Goal: Information Seeking & Learning: Learn about a topic

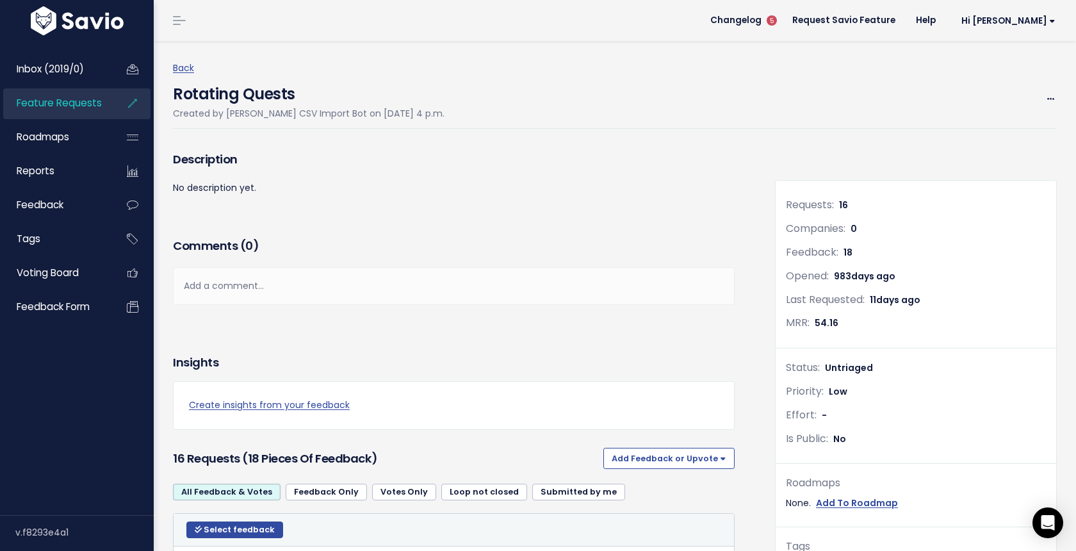
scroll to position [4143, 0]
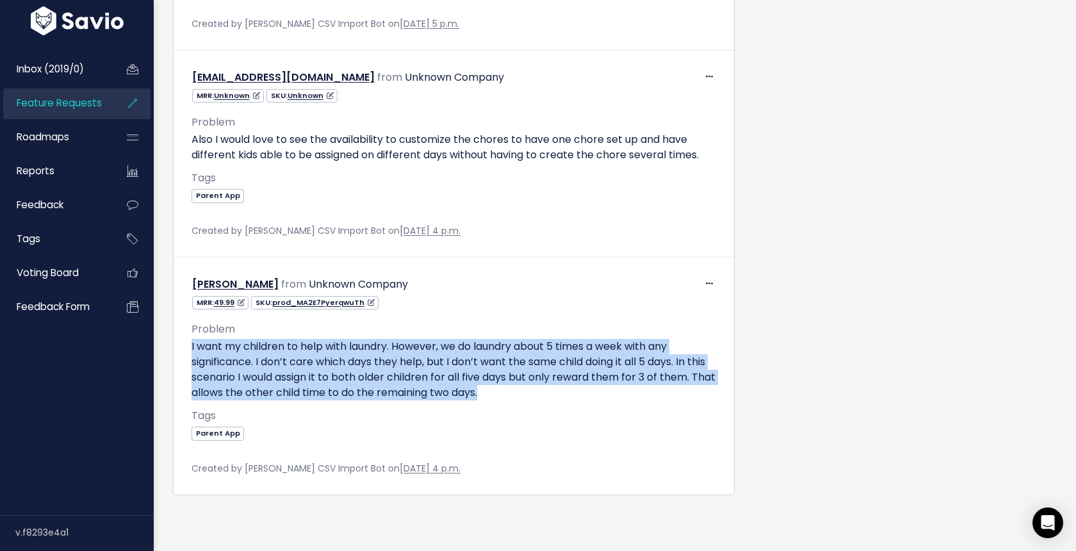
click at [78, 107] on span "Feature Requests" at bounding box center [59, 102] width 85 height 13
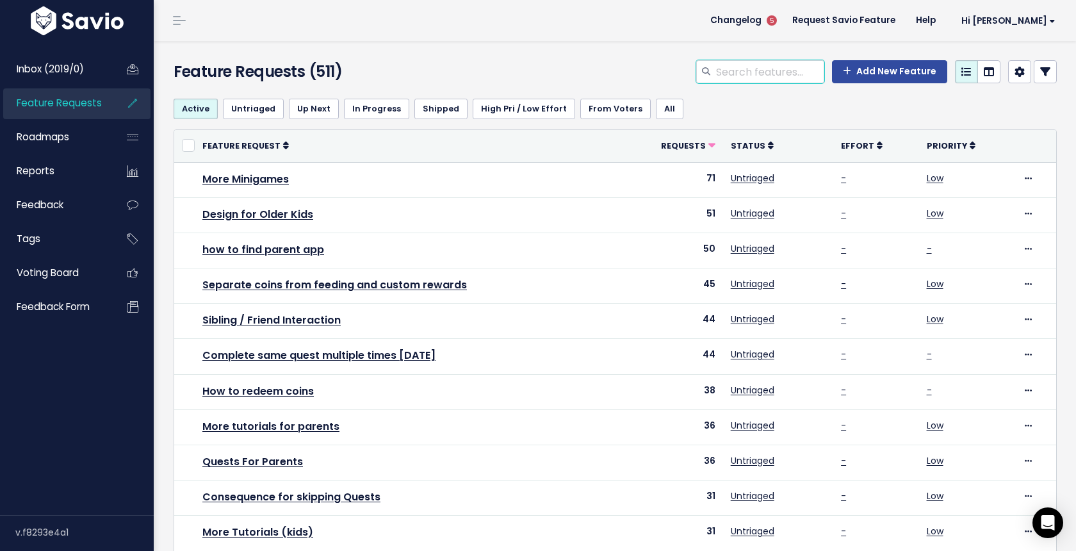
click at [731, 72] on input "search" at bounding box center [770, 71] width 110 height 23
type input "screen"
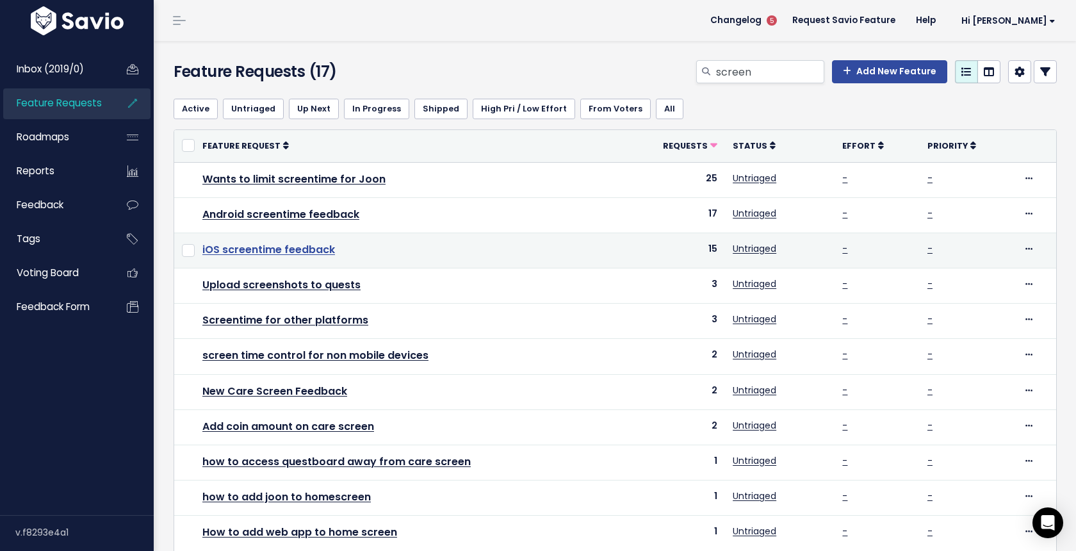
click at [312, 254] on link "iOS screentime feedback" at bounding box center [268, 249] width 133 height 15
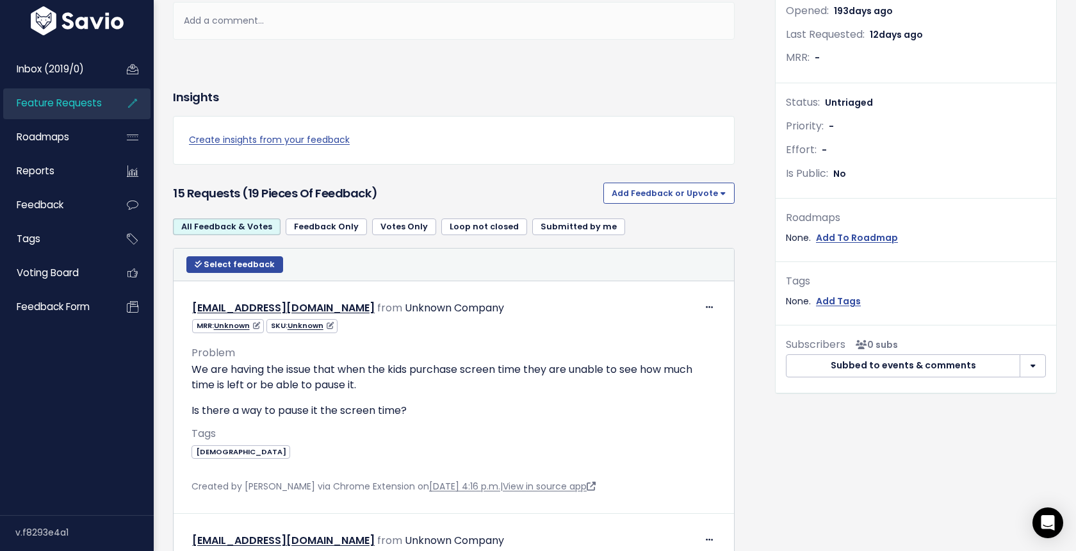
scroll to position [268, 0]
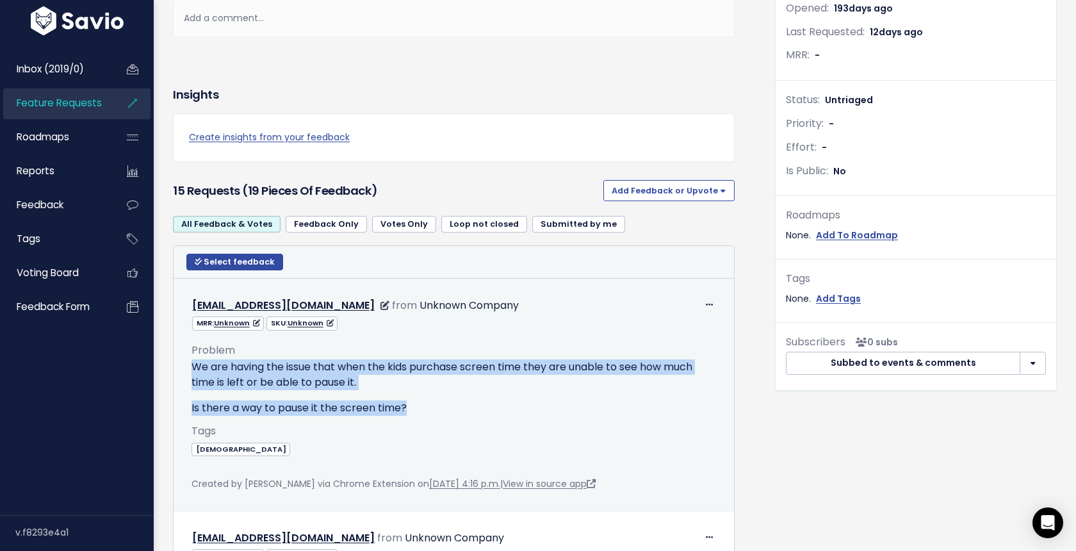
drag, startPoint x: 421, startPoint y: 413, endPoint x: 182, endPoint y: 362, distance: 244.3
click at [182, 362] on div "Problem We are having the issue that when the kids purchase screen time they ar…" at bounding box center [454, 411] width 544 height 161
copy div "We are having the issue that when the kids purchase screen time they are unable…"
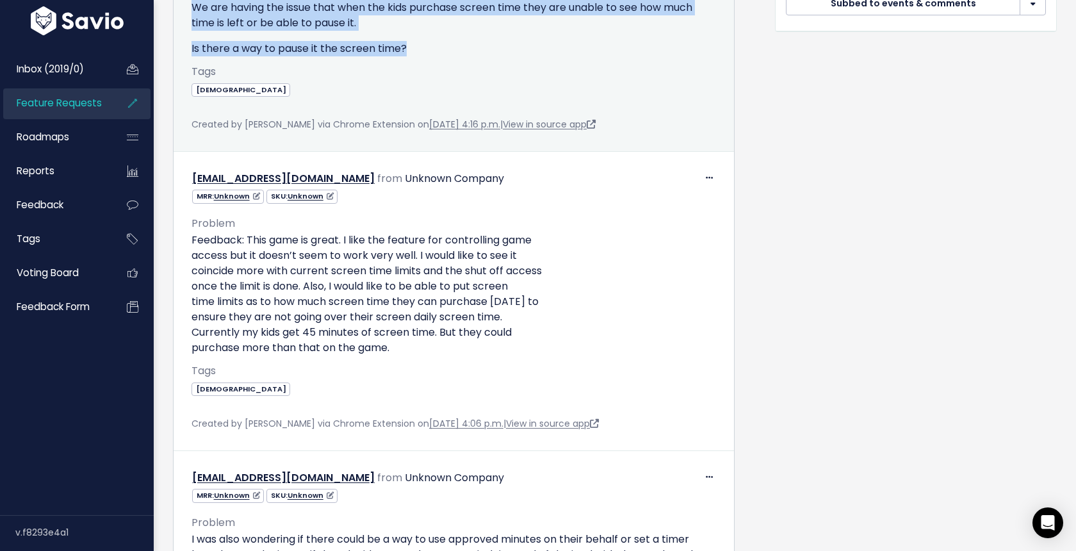
scroll to position [687, 0]
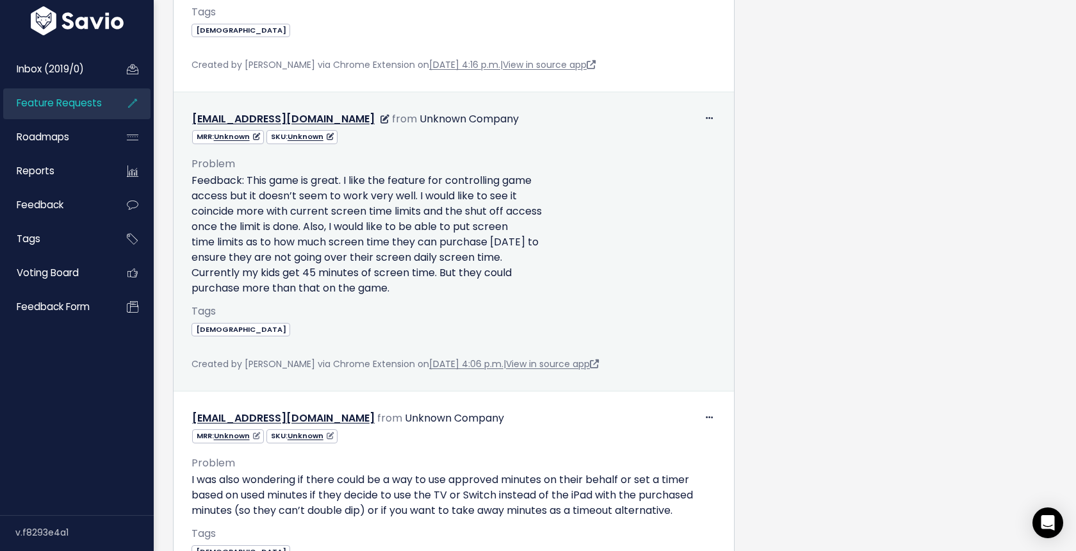
drag, startPoint x: 402, startPoint y: 285, endPoint x: 186, endPoint y: 184, distance: 238.4
click at [186, 184] on div "Problem Feedback: This game is great. I like the feature for controlling game a…" at bounding box center [454, 259] width 544 height 228
copy p "Feedback: This game is great. I like the feature for controlling game access bu…"
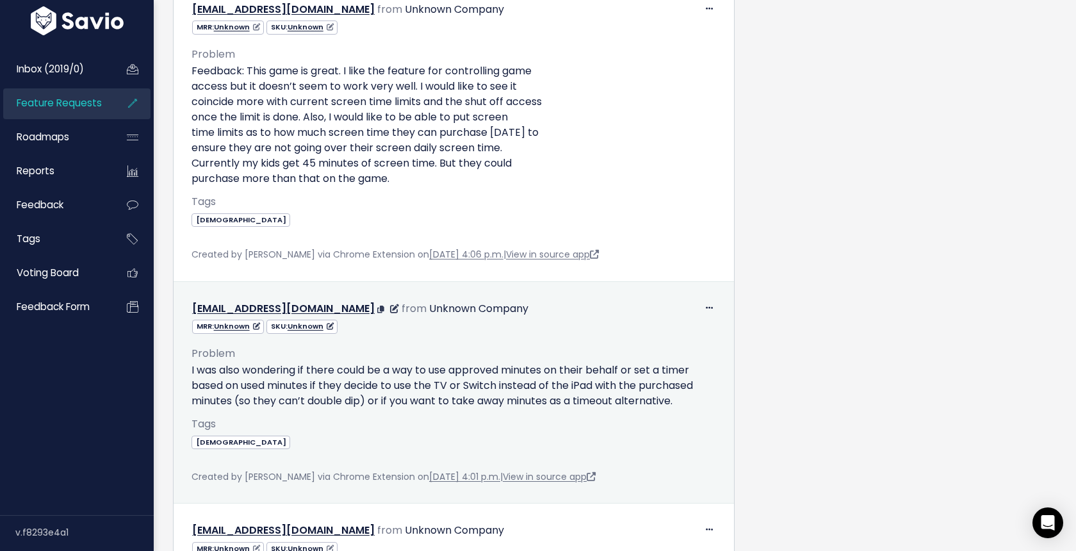
scroll to position [825, 0]
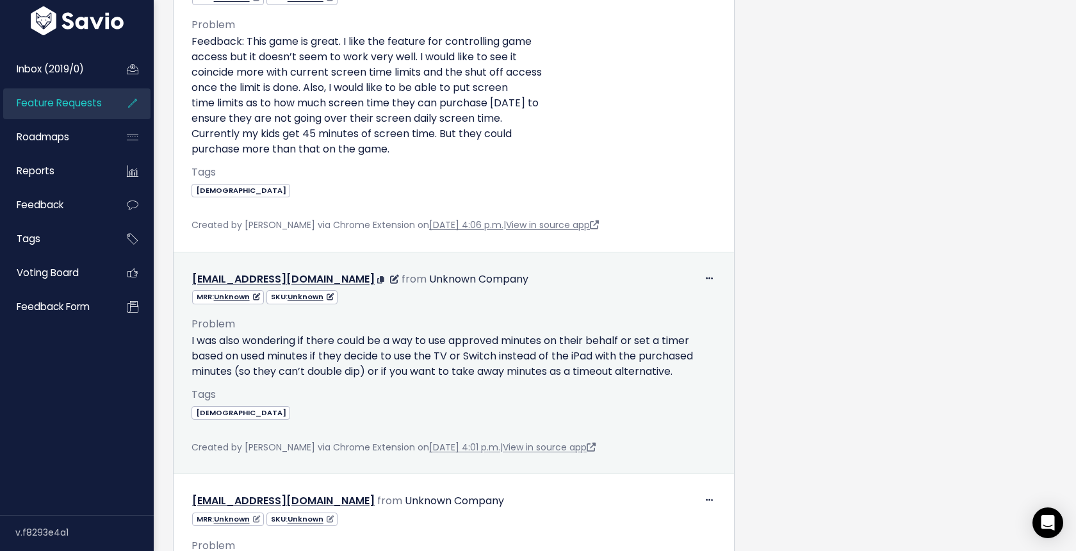
click at [418, 365] on p "I was also wondering if there could be a way to use approved minutes on their b…" at bounding box center [453, 356] width 524 height 46
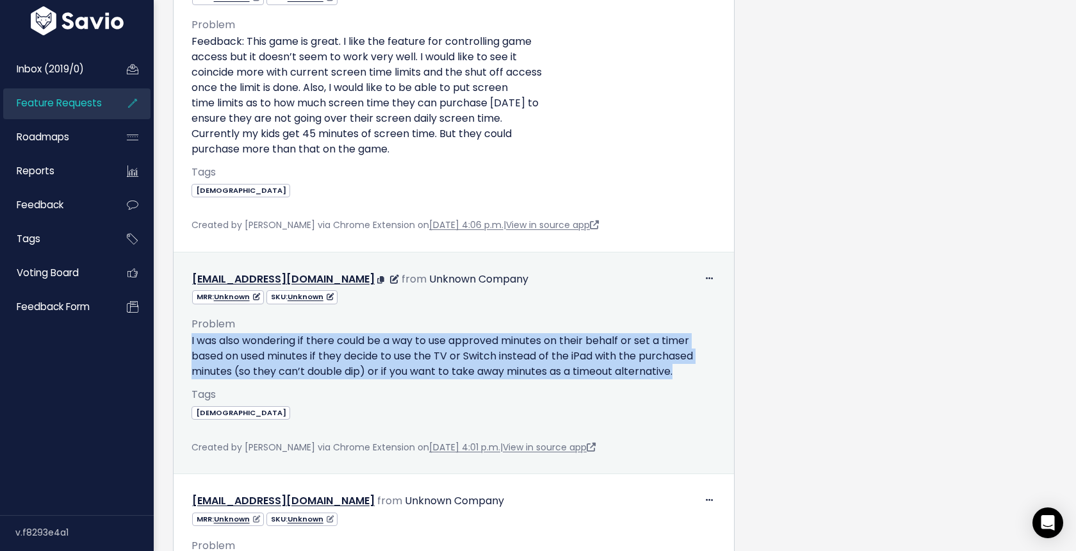
click at [418, 365] on p "I was also wondering if there could be a way to use approved minutes on their b…" at bounding box center [453, 356] width 524 height 46
copy div "I was also wondering if there could be a way to use approved minutes on their b…"
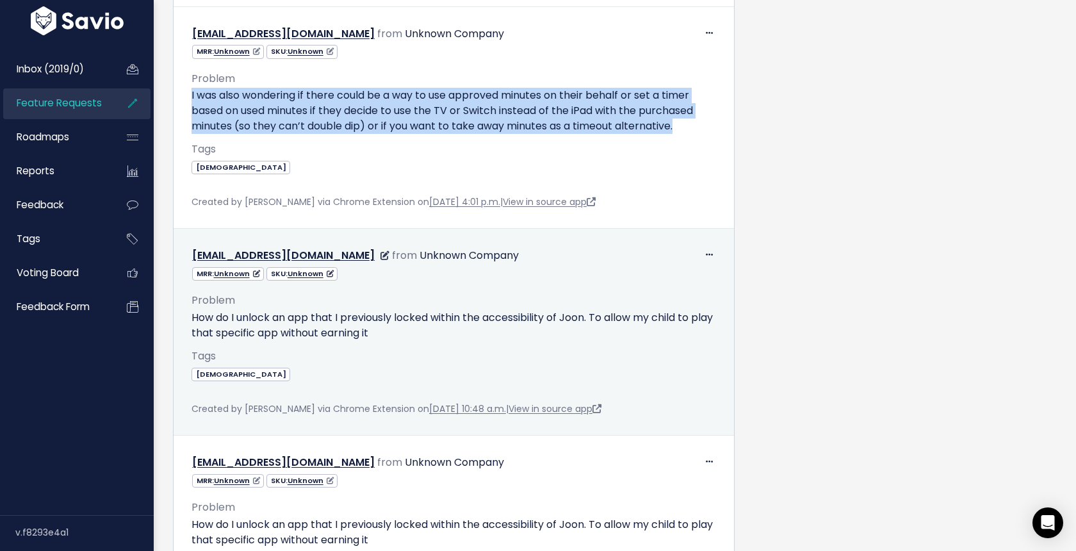
scroll to position [1075, 0]
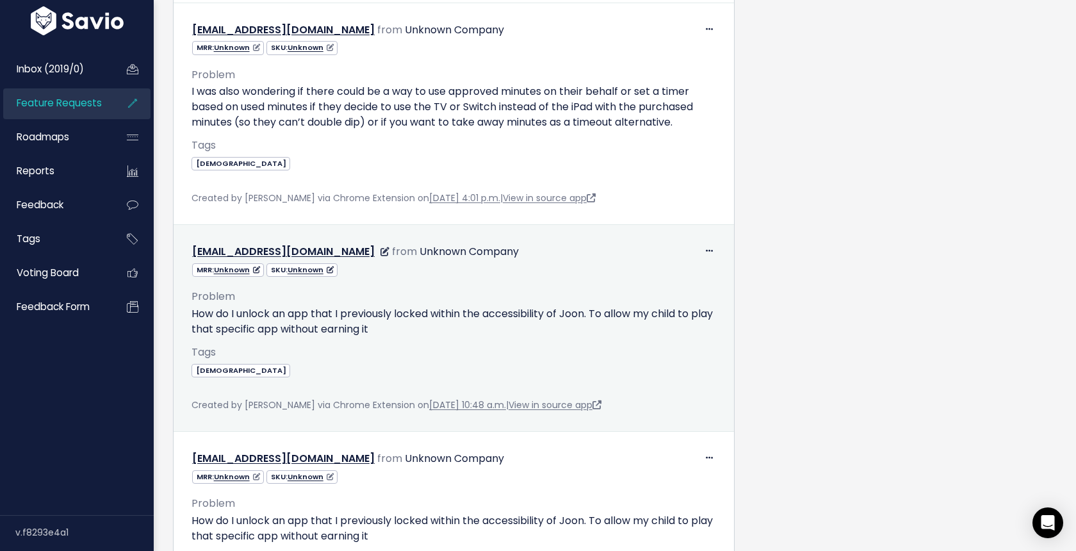
click at [314, 320] on p "How do I unlock an app that I previously locked within the accessibility of Joo…" at bounding box center [453, 321] width 524 height 31
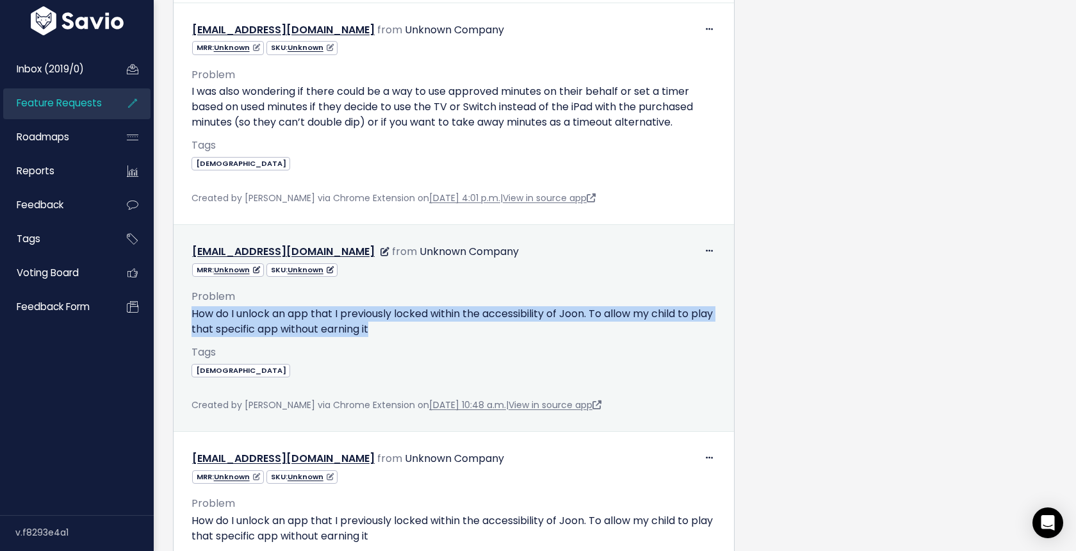
click at [314, 320] on p "How do I unlock an app that I previously locked within the accessibility of Joo…" at bounding box center [453, 321] width 524 height 31
copy div "How do I unlock an app that I previously locked within the accessibility of Joo…"
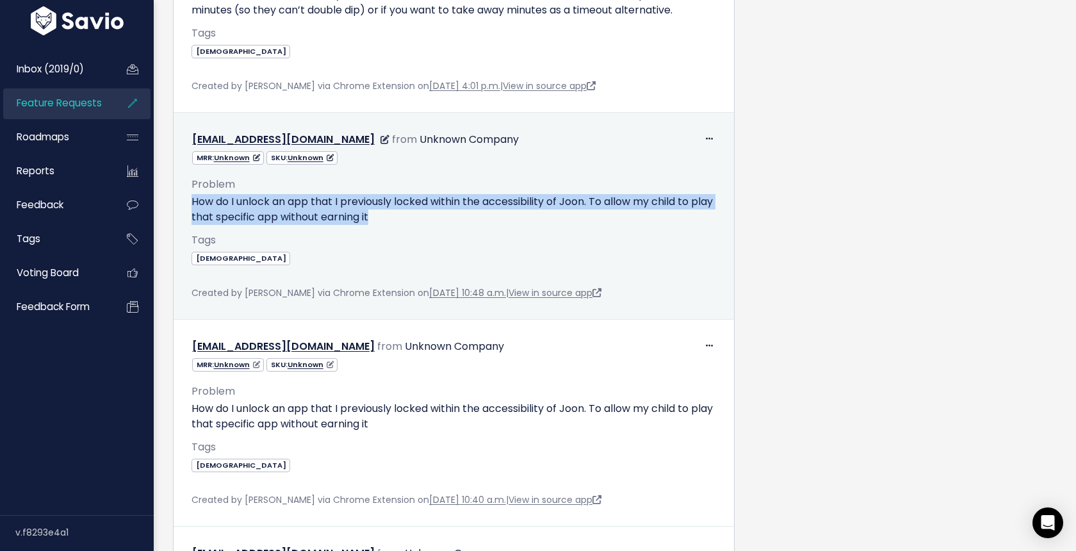
scroll to position [1246, 0]
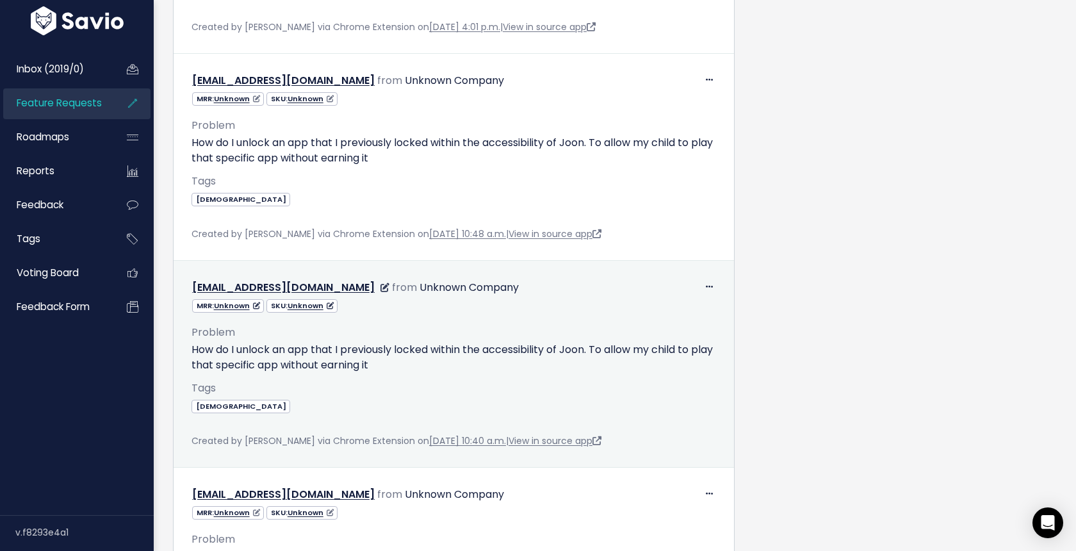
click at [325, 346] on p "How do I unlock an app that I previously locked within the accessibility of Joo…" at bounding box center [453, 357] width 524 height 31
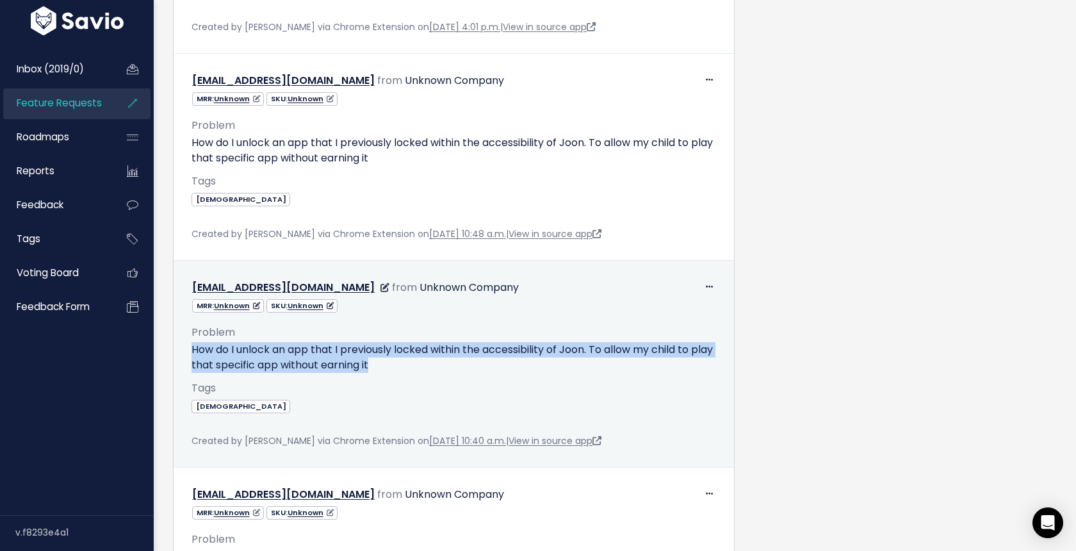
click at [325, 346] on p "How do I unlock an app that I previously locked within the accessibility of Joo…" at bounding box center [453, 357] width 524 height 31
copy div "How do I unlock an app that I previously locked within the accessibility of Joo…"
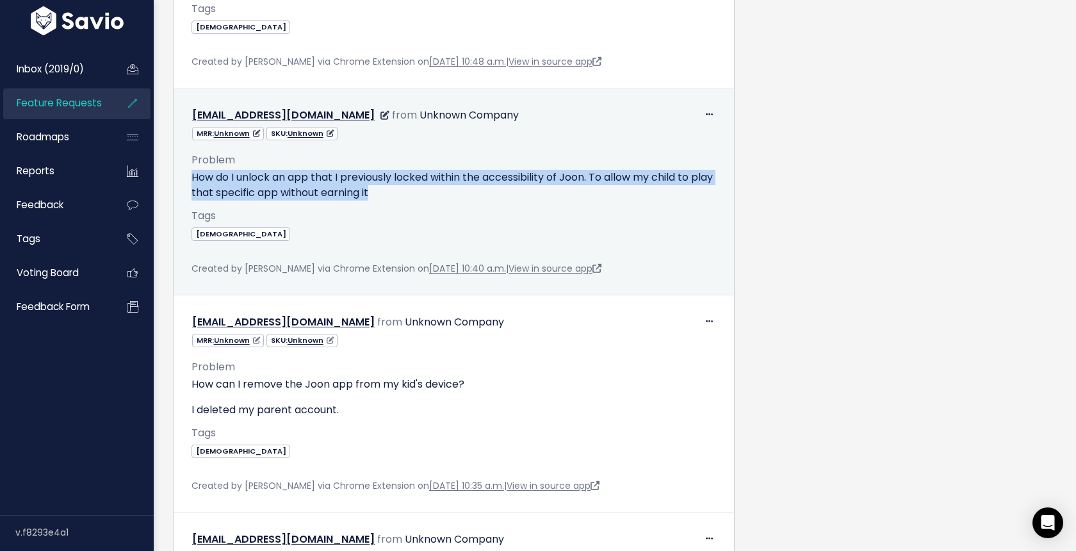
scroll to position [1433, 0]
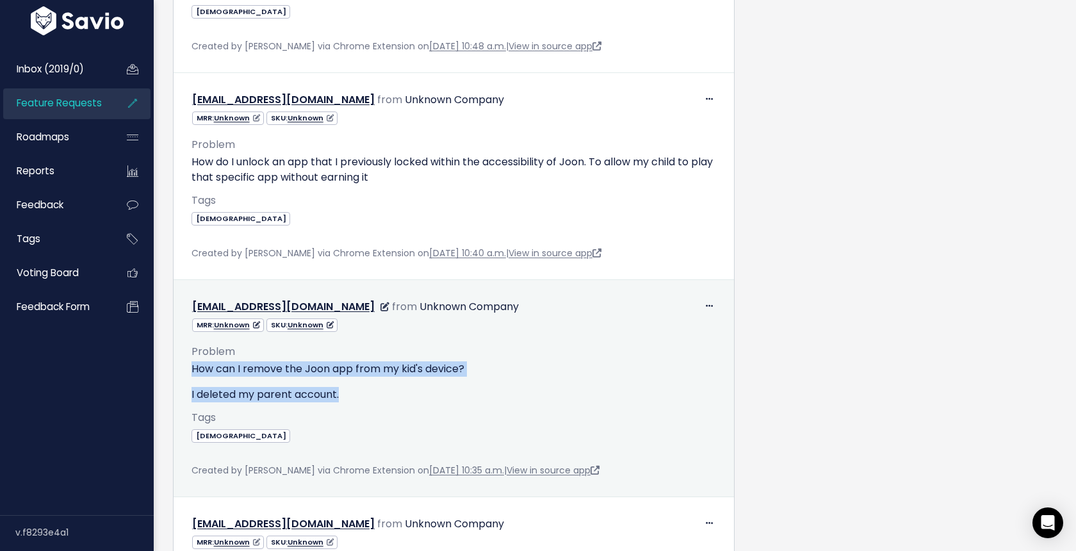
drag, startPoint x: 363, startPoint y: 392, endPoint x: 190, endPoint y: 375, distance: 173.8
click at [190, 375] on div "Problem How can I remove the Joon app from my kid's device? I deleted my parent…" at bounding box center [454, 405] width 544 height 146
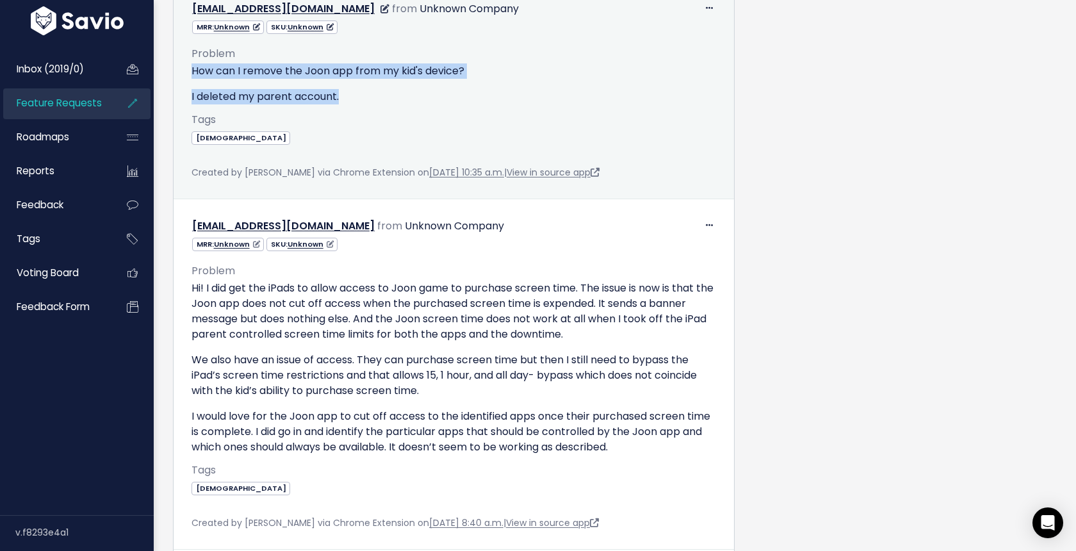
scroll to position [1734, 0]
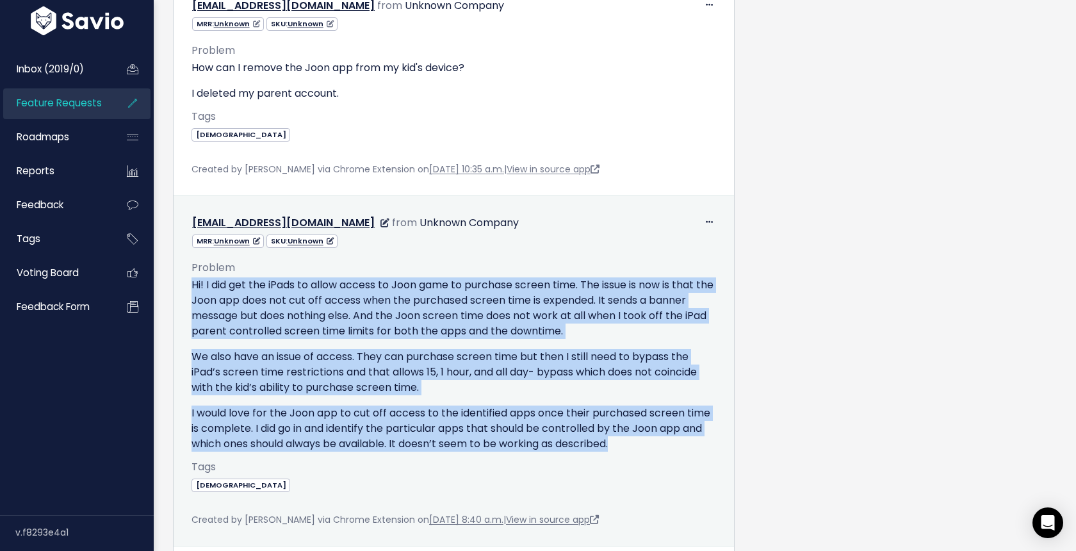
drag, startPoint x: 638, startPoint y: 446, endPoint x: 186, endPoint y: 284, distance: 480.3
click at [186, 284] on div "Problem Hi! I did get the iPads to allow access to Joon game to purchase screen…" at bounding box center [454, 387] width 544 height 279
copy div "Hi! I did get the iPads to allow access to Joon game to purchase screen time. T…"
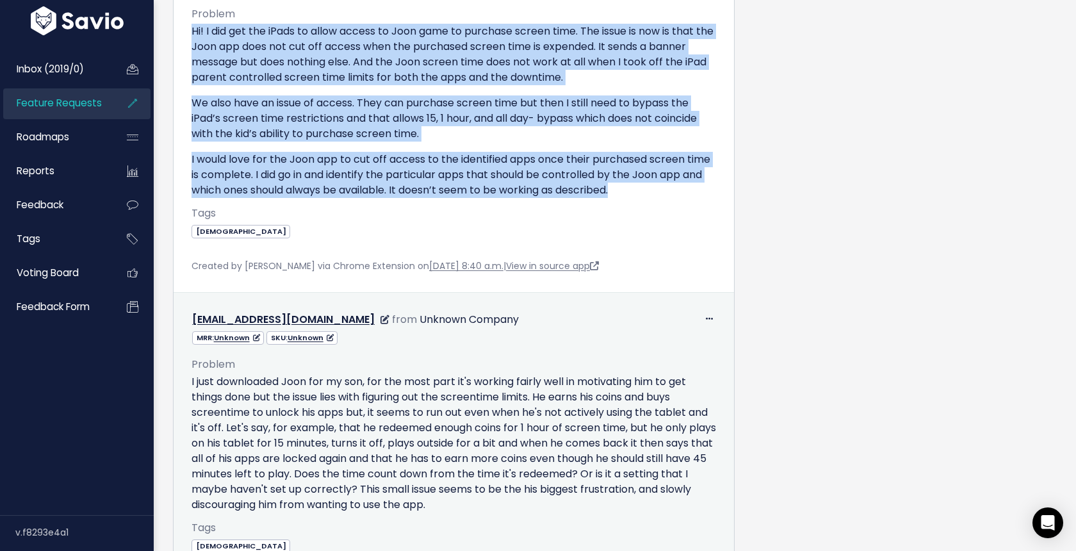
scroll to position [2041, 0]
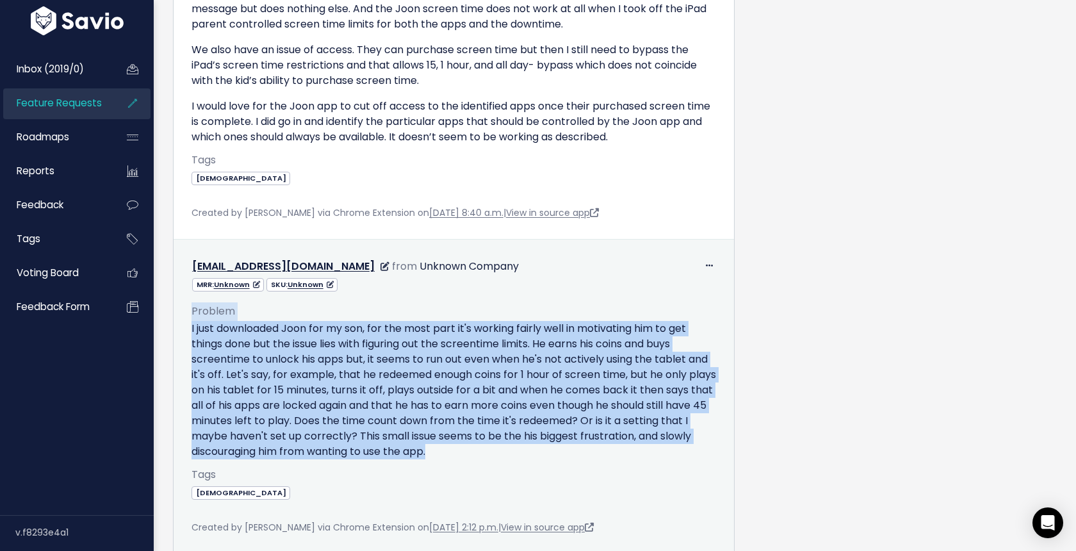
drag, startPoint x: 503, startPoint y: 451, endPoint x: 190, endPoint y: 320, distance: 339.3
click at [190, 320] on div "Problem I just downloaded Joon for my son, for the most part it's working fairl…" at bounding box center [454, 413] width 544 height 243
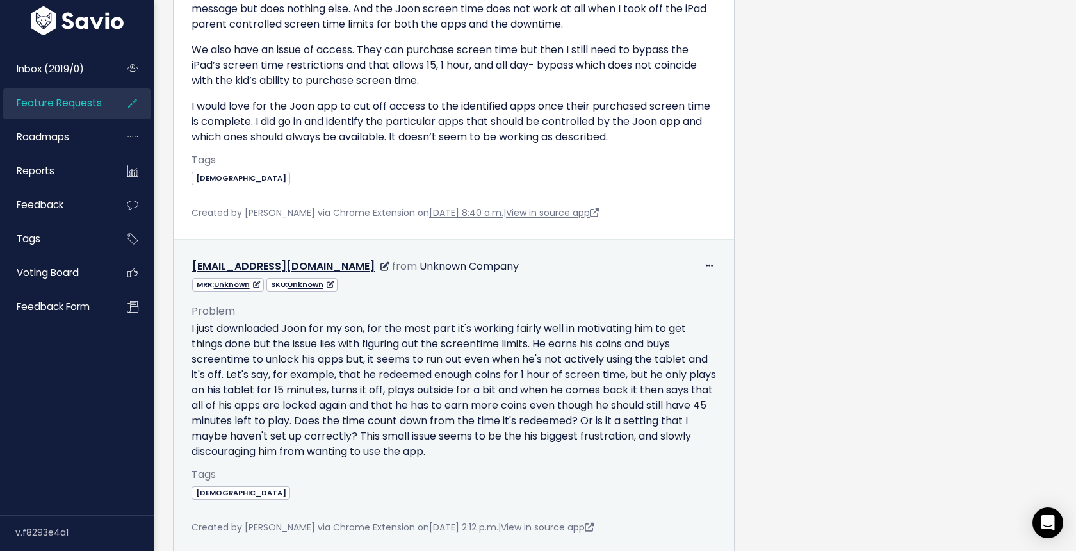
click at [297, 368] on p "I just downloaded Joon for my son, for the most part it's working fairly well i…" at bounding box center [453, 390] width 524 height 138
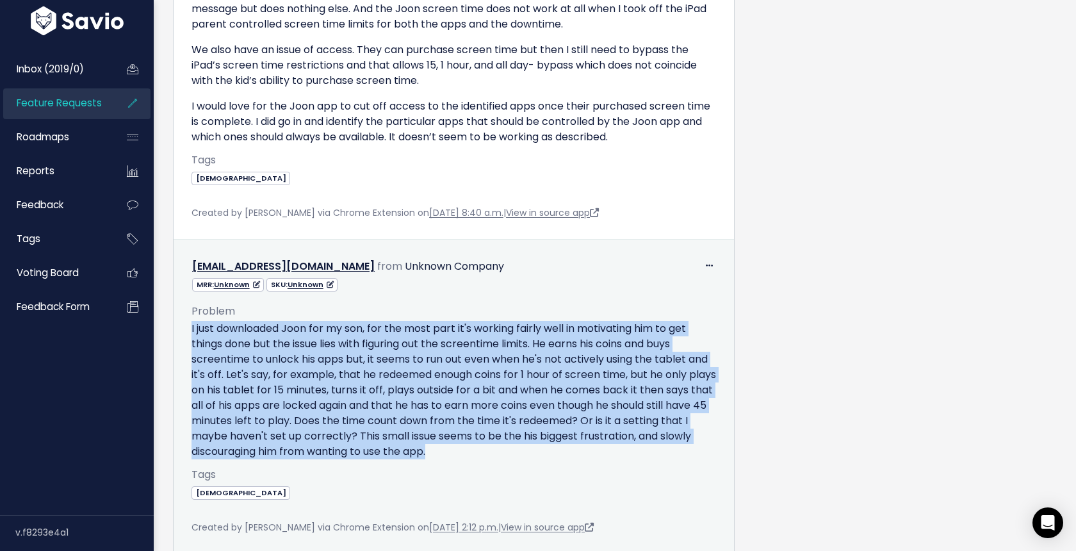
drag, startPoint x: 507, startPoint y: 448, endPoint x: 174, endPoint y: 328, distance: 354.1
click at [174, 328] on td "Edit Delete tjcatchings625@gmail.com from Unknown Company" at bounding box center [454, 397] width 560 height 314
copy p "I just downloaded Joon for my son, for the most part it's working fairly well i…"
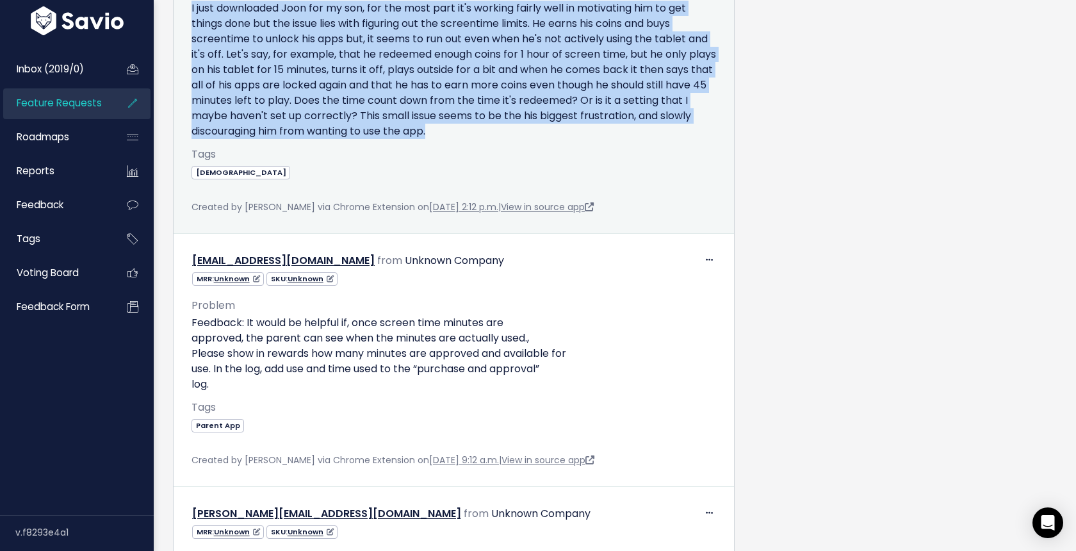
scroll to position [2368, 0]
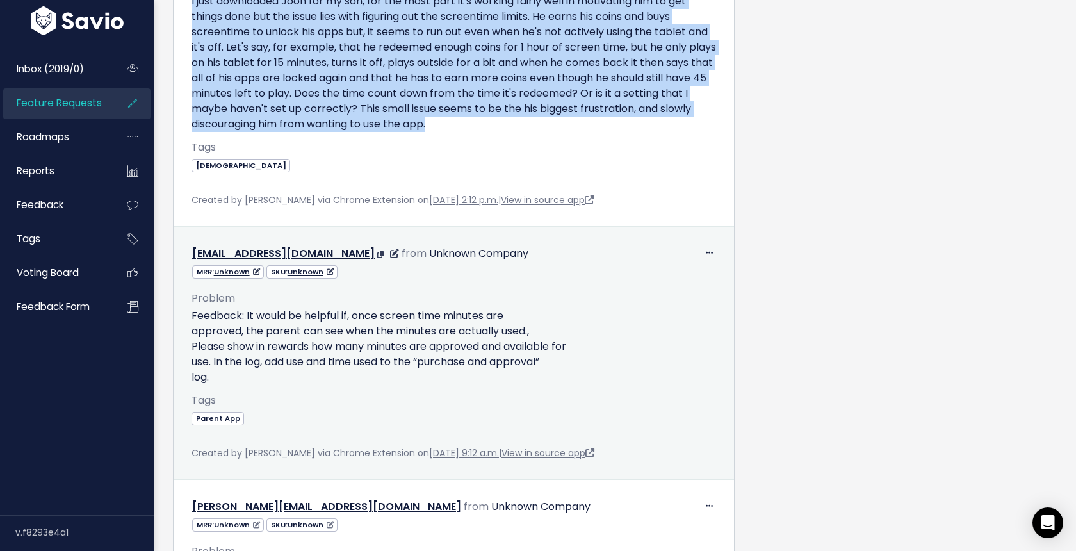
drag, startPoint x: 242, startPoint y: 375, endPoint x: 189, endPoint y: 316, distance: 79.8
click at [189, 316] on div "Problem Feedback: It would be helpful if, once screen time minutes are approved…" at bounding box center [454, 370] width 544 height 182
copy p "Feedback: It would be helpful if, once screen time minutes are approved, the pa…"
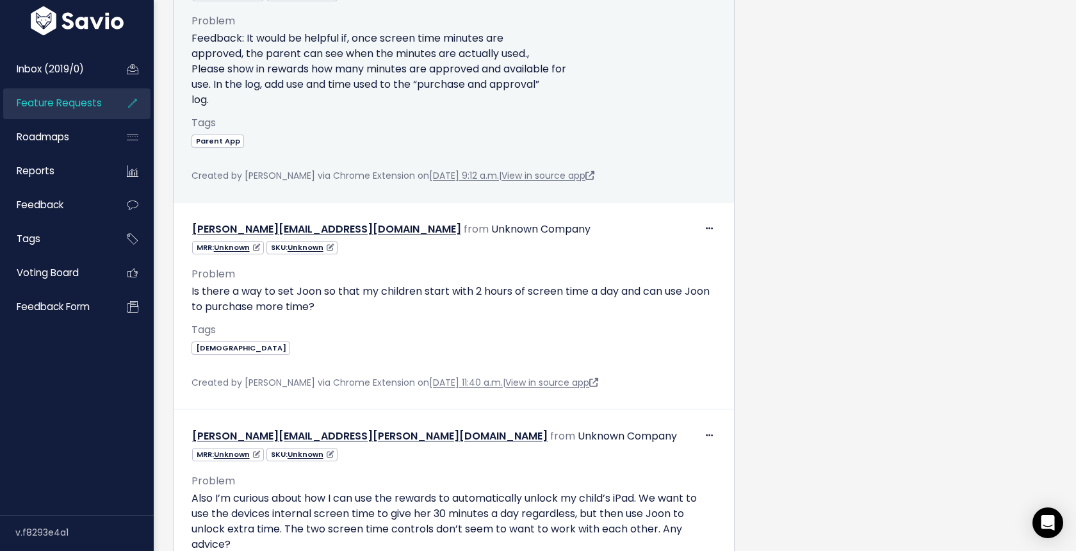
scroll to position [2647, 0]
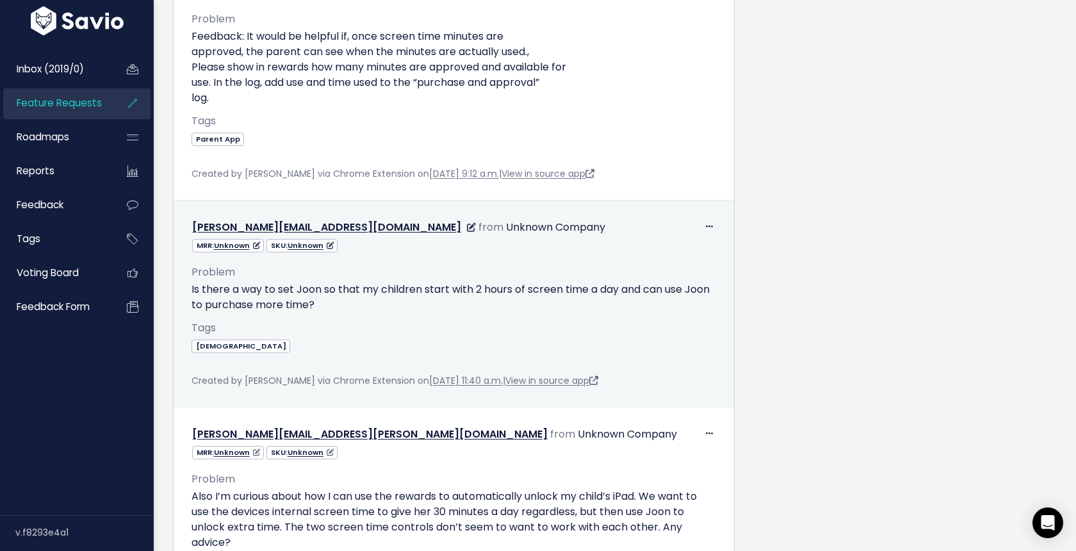
click at [258, 289] on p "Is there a way to set Joon so that my children start with 2 hours of screen tim…" at bounding box center [453, 297] width 524 height 31
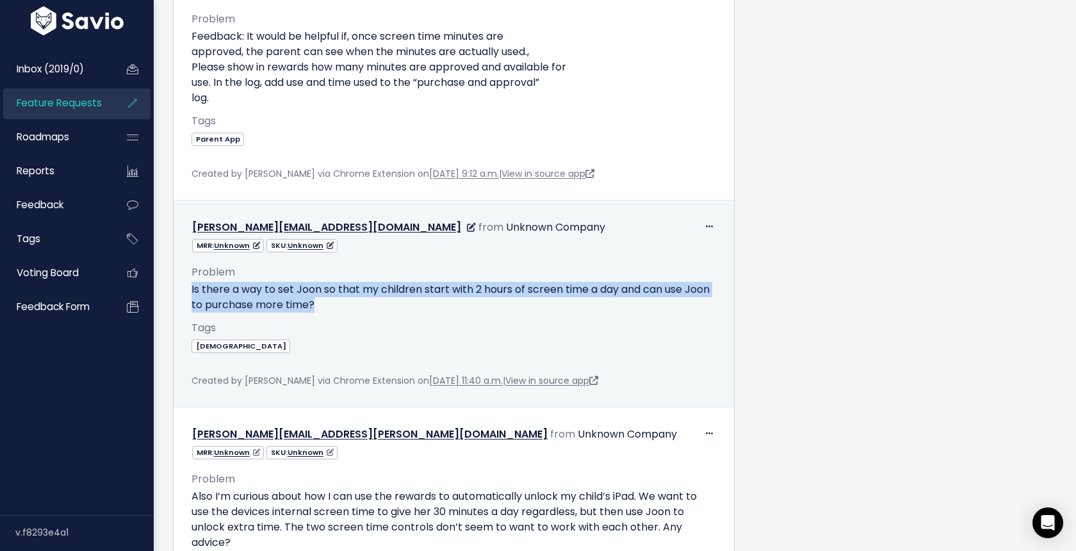
click at [258, 289] on p "Is there a way to set Joon so that my children start with 2 hours of screen tim…" at bounding box center [453, 297] width 524 height 31
copy div "Is there a way to set Joon so that my children start with 2 hours of screen tim…"
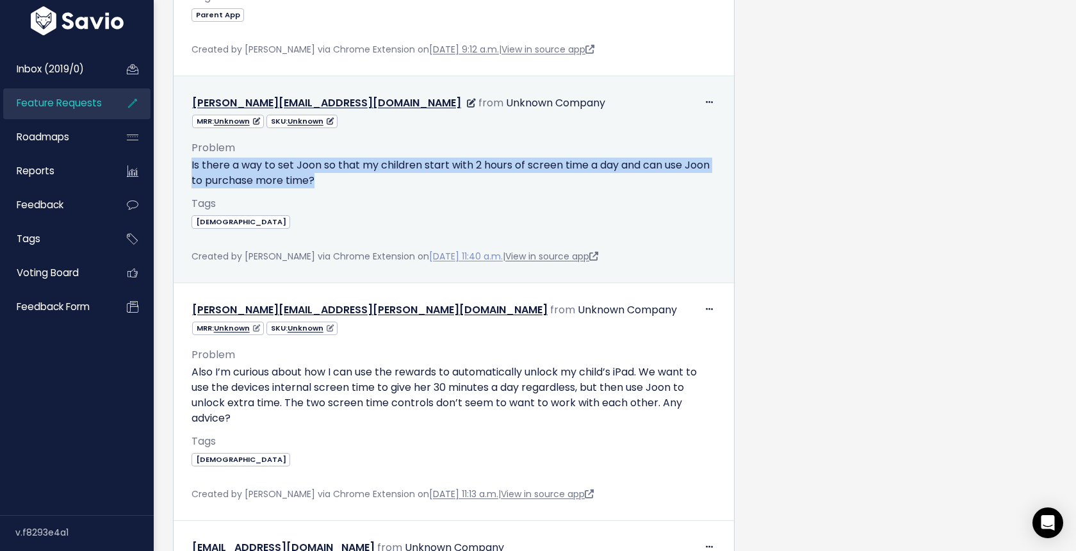
scroll to position [2800, 0]
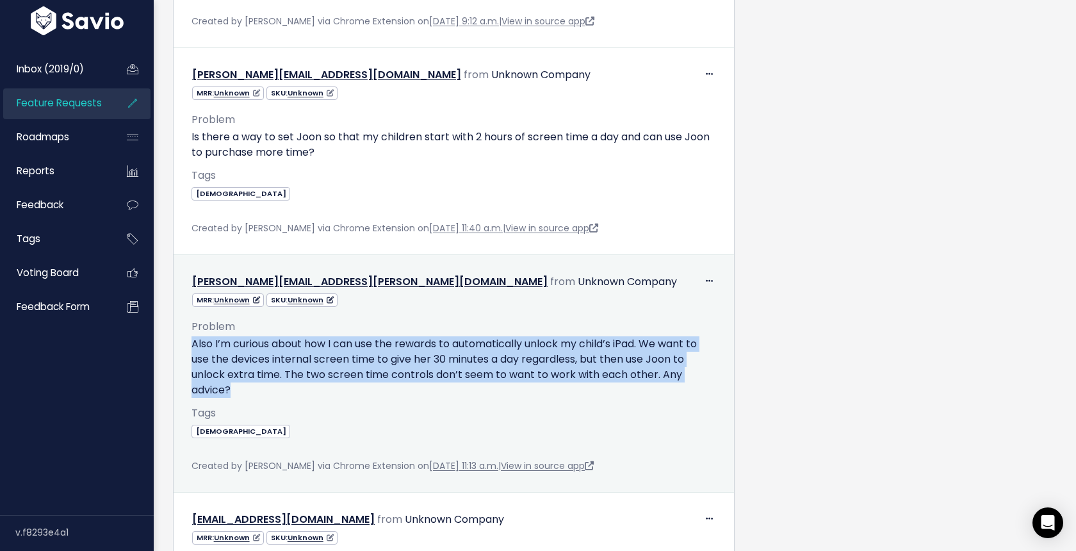
drag, startPoint x: 251, startPoint y: 384, endPoint x: 179, endPoint y: 348, distance: 80.5
click at [179, 348] on td "Edit Delete stephanie.boucher@proton.me from Unknown Company" at bounding box center [454, 374] width 560 height 238
copy p "Also I’m curious about how I can use the rewards to automatically unlock my chi…"
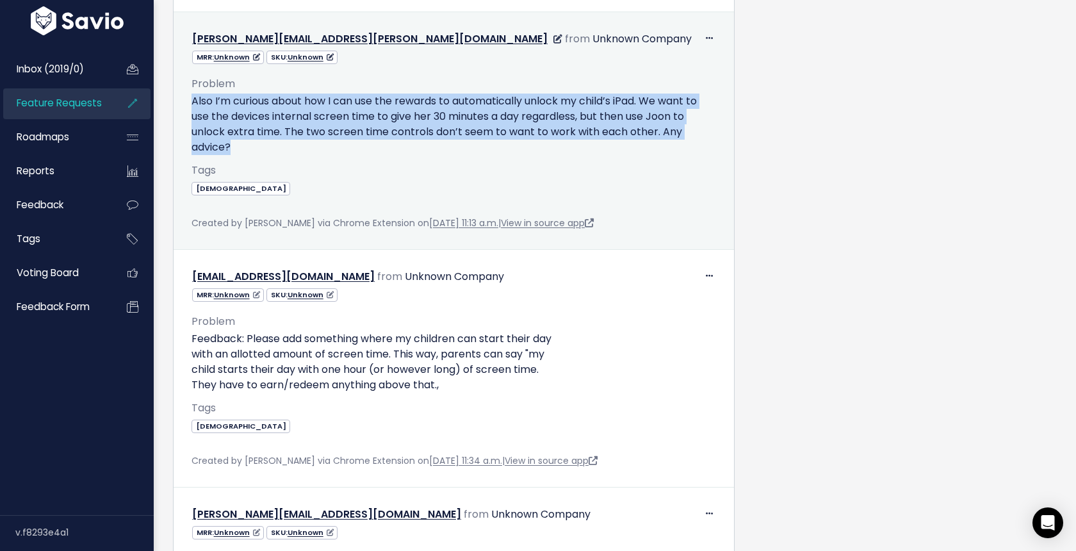
scroll to position [3046, 0]
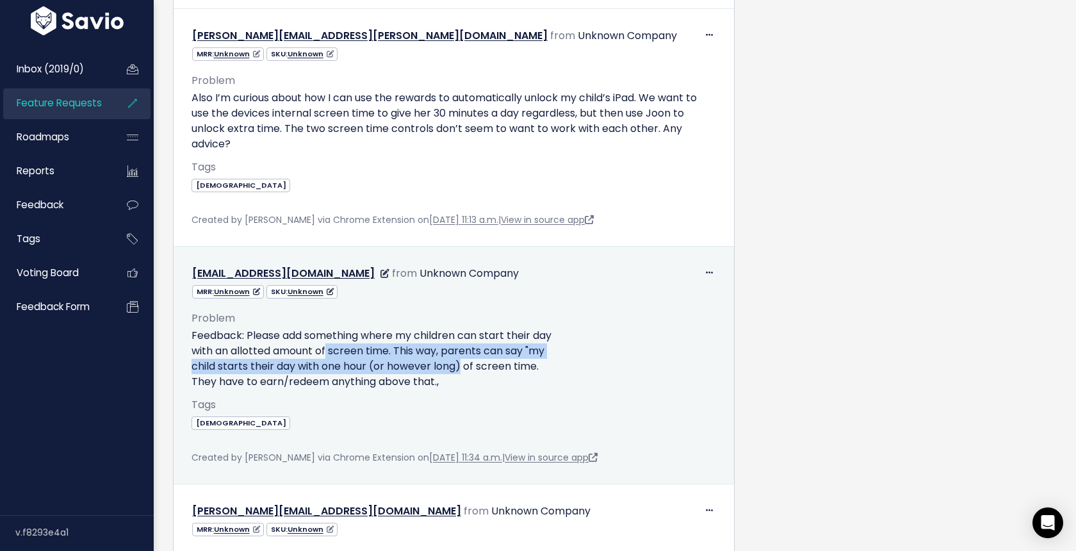
drag, startPoint x: 457, startPoint y: 373, endPoint x: 324, endPoint y: 358, distance: 133.4
click at [324, 358] on p "Feedback: Please add something where my children can start their day with an al…" at bounding box center [453, 358] width 524 height 61
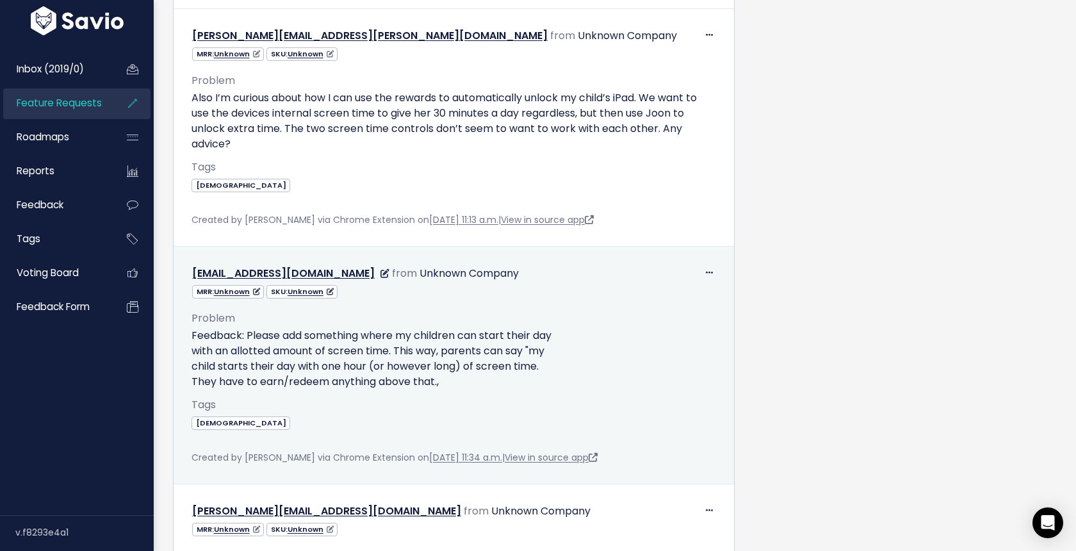
drag, startPoint x: 465, startPoint y: 384, endPoint x: 191, endPoint y: 335, distance: 277.9
click at [191, 335] on p "Feedback: Please add something where my children can start their day with an al…" at bounding box center [453, 358] width 524 height 61
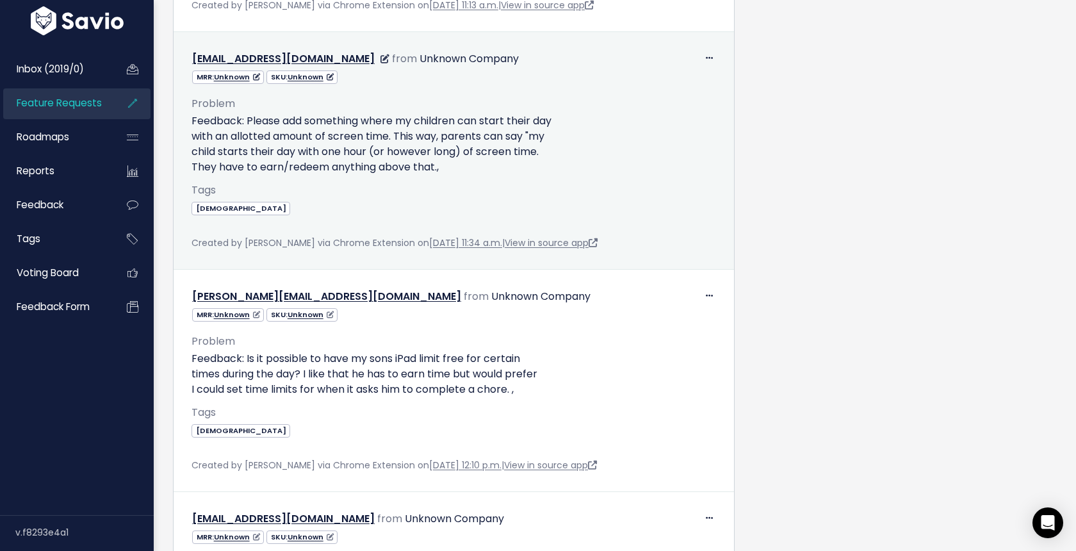
scroll to position [3280, 0]
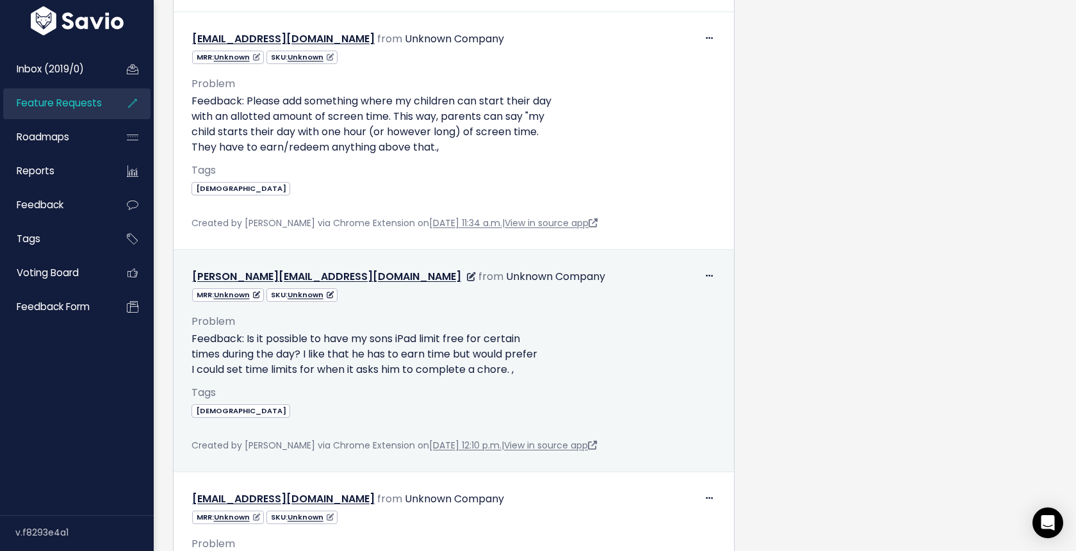
drag, startPoint x: 523, startPoint y: 370, endPoint x: 189, endPoint y: 338, distance: 335.2
click at [189, 338] on div "Problem Feedback: Is it possible to have my sons iPad limit free for certain ti…" at bounding box center [454, 377] width 544 height 151
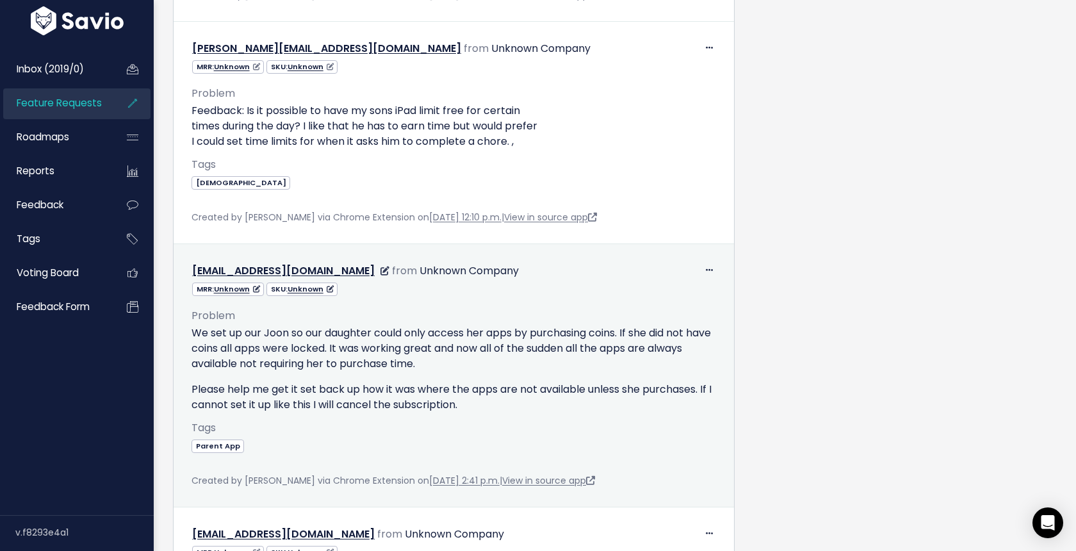
scroll to position [3509, 0]
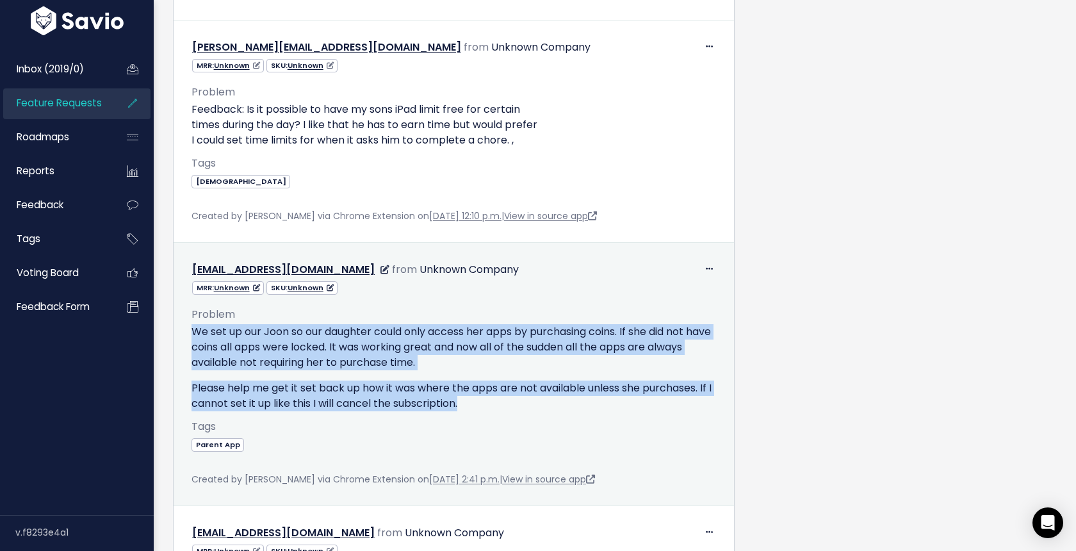
drag, startPoint x: 488, startPoint y: 407, endPoint x: 190, endPoint y: 332, distance: 307.1
click at [190, 332] on div "Problem We set up our Joon so our daughter could only access her apps by purcha…" at bounding box center [454, 391] width 544 height 192
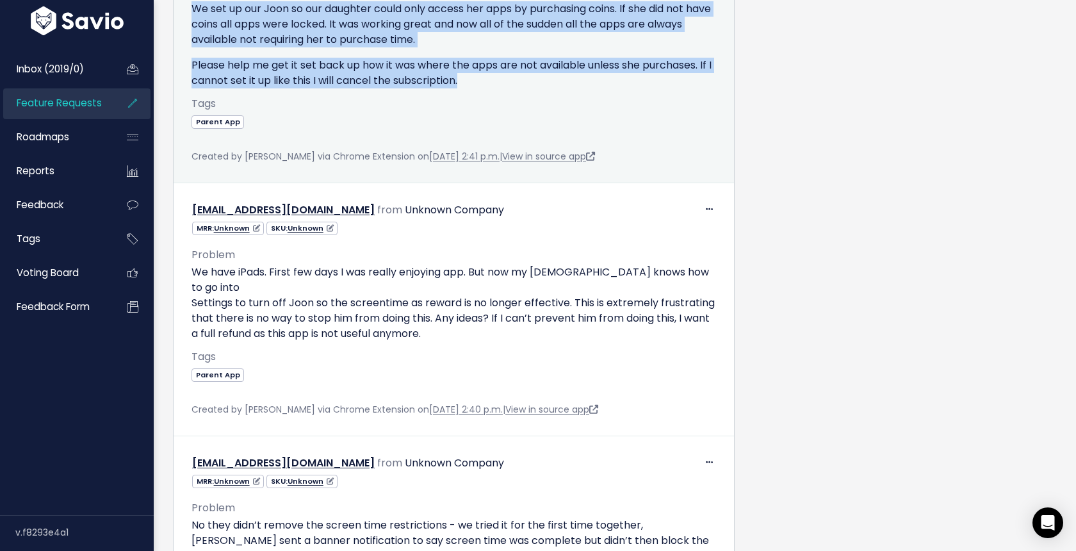
scroll to position [3839, 0]
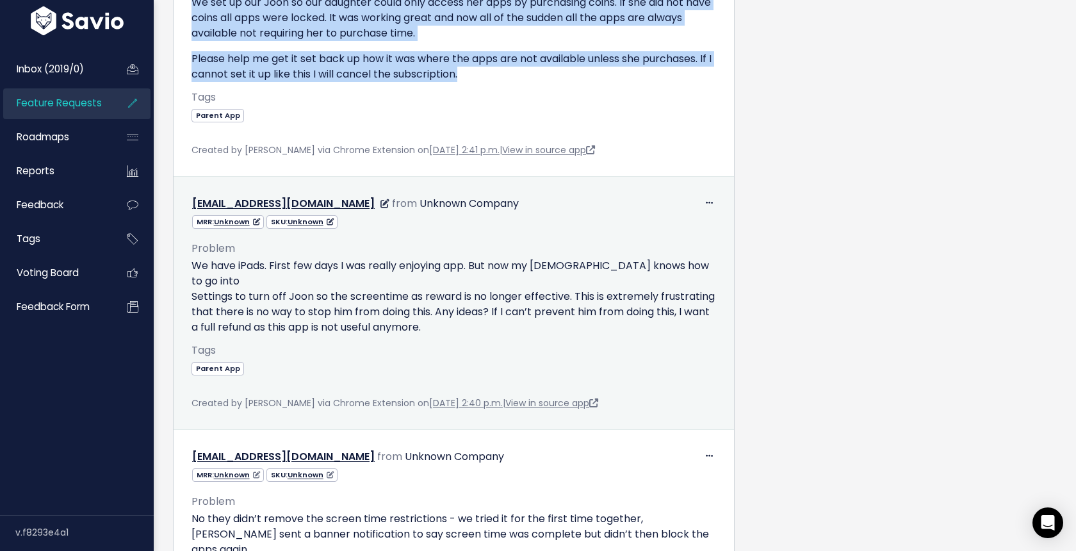
drag, startPoint x: 475, startPoint y: 307, endPoint x: 187, endPoint y: 261, distance: 292.0
click at [187, 261] on div "Problem We have iPads. First few days I was really enjoying app. But now my 10 …" at bounding box center [454, 320] width 544 height 182
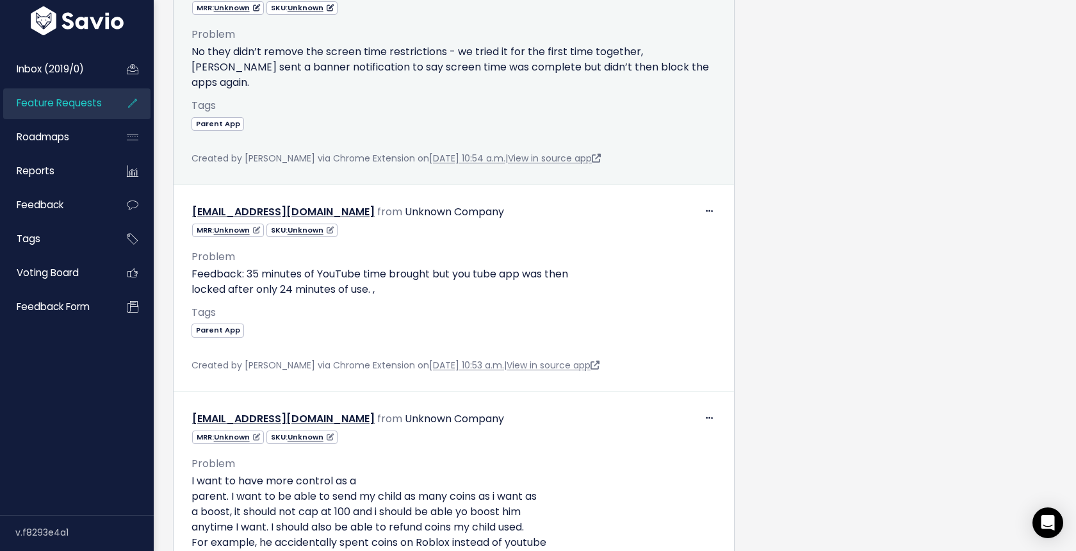
scroll to position [4264, 0]
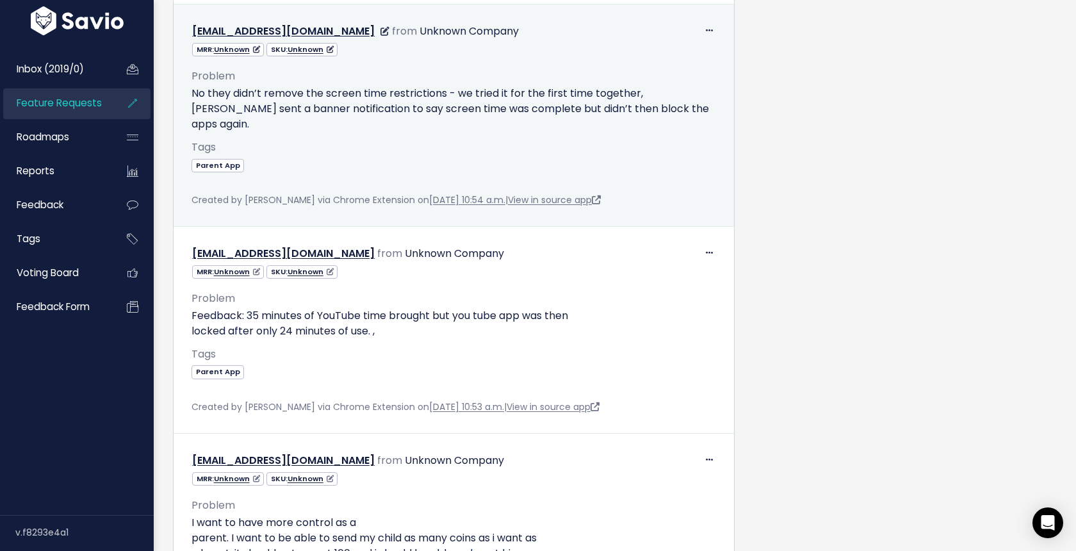
click at [339, 86] on p "No they didn’t remove the screen time restrictions - we tried it for the first …" at bounding box center [453, 109] width 524 height 46
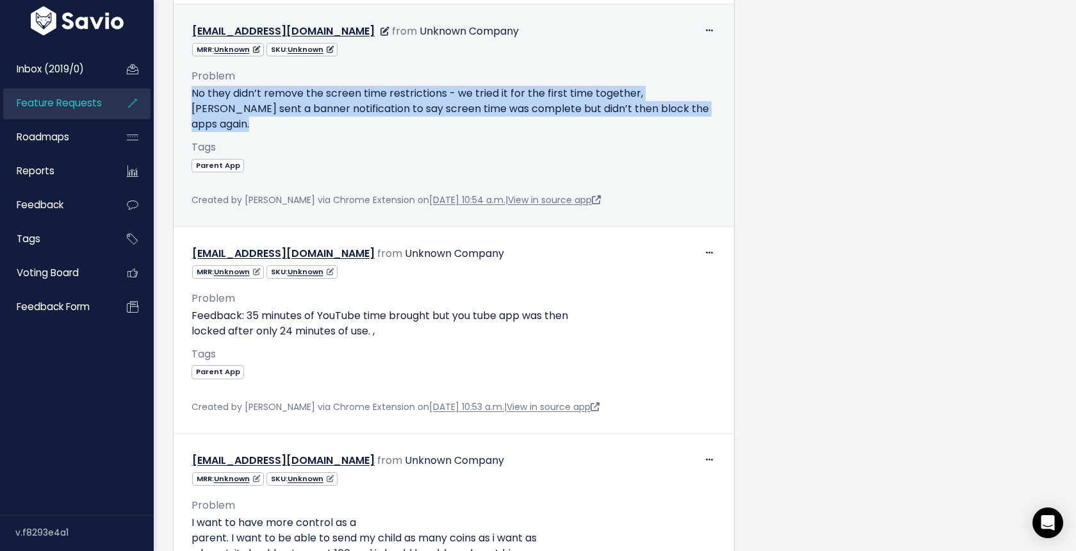
click at [339, 86] on p "No they didn’t remove the screen time restrictions - we tried it for the first …" at bounding box center [453, 109] width 524 height 46
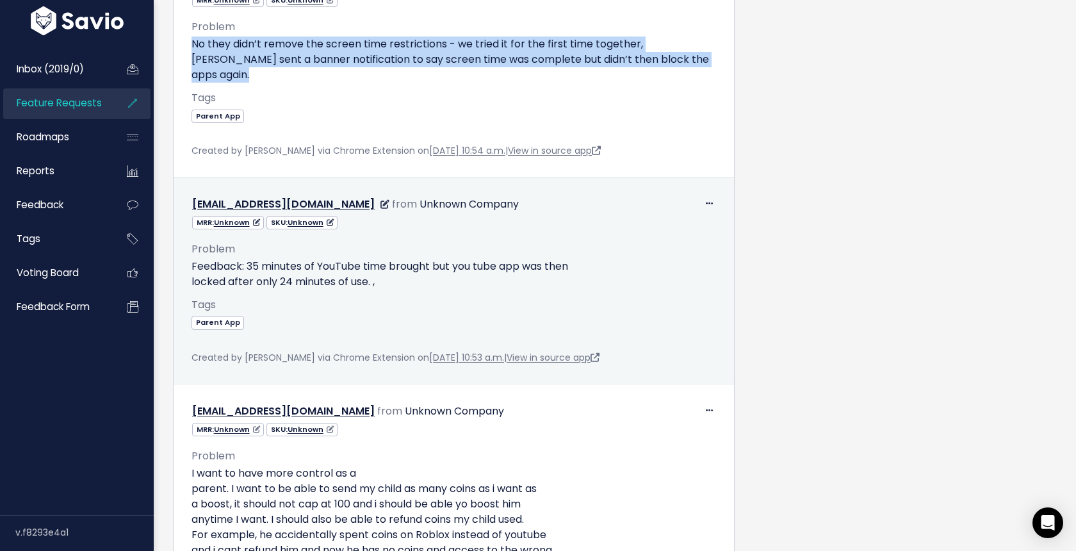
scroll to position [4311, 0]
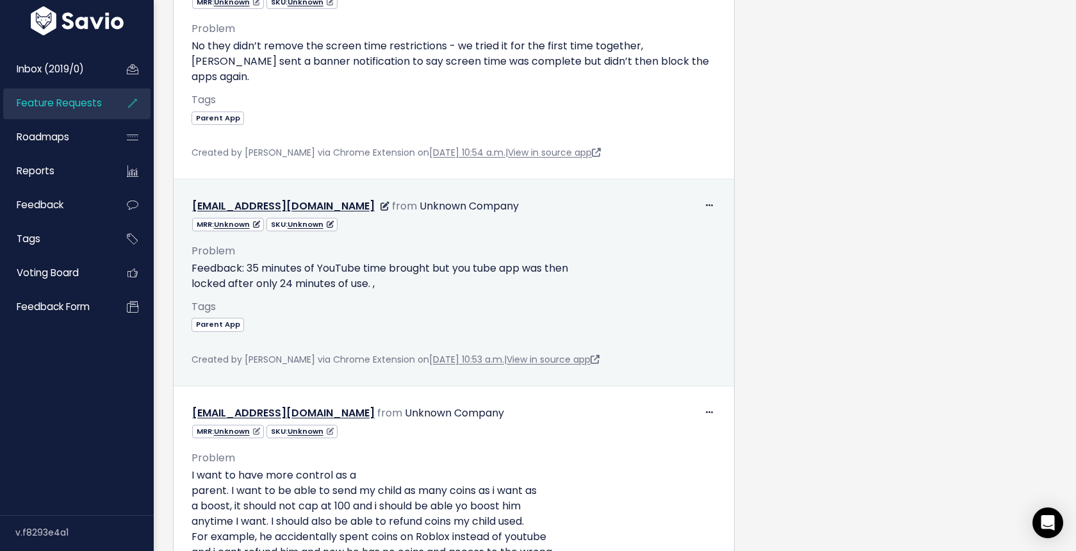
click at [308, 261] on p "Feedback: 35 minutes of YouTube time brought but you tube app was then locked a…" at bounding box center [453, 276] width 524 height 31
click at [313, 261] on p "Feedback: 35 minutes of YouTube time brought but you tube app was then locked a…" at bounding box center [453, 276] width 524 height 31
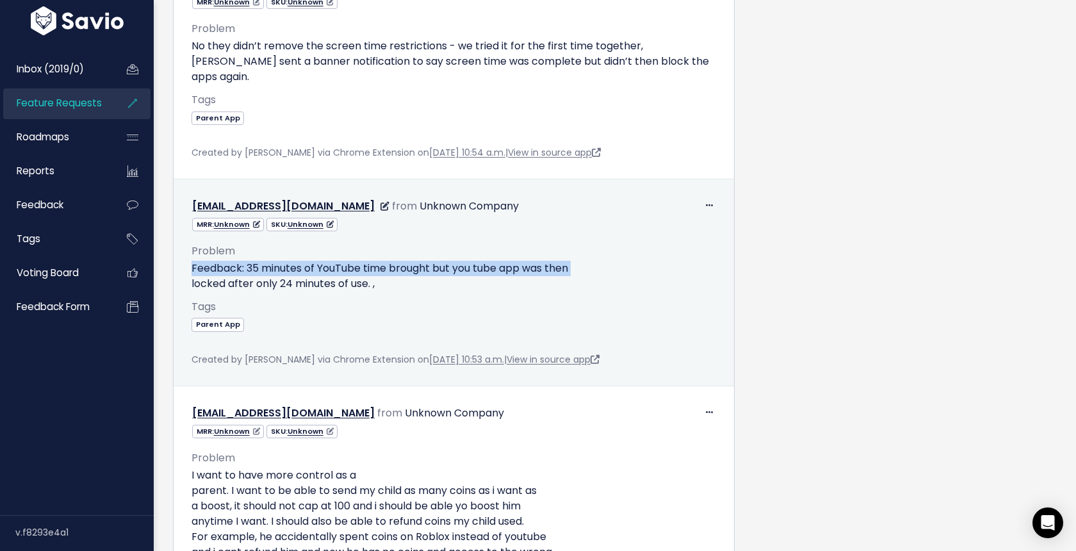
click at [313, 261] on p "Feedback: 35 minutes of YouTube time brought but you tube app was then locked a…" at bounding box center [453, 276] width 524 height 31
drag, startPoint x: 387, startPoint y: 251, endPoint x: 186, endPoint y: 241, distance: 202.0
click at [186, 241] on div "Problem Feedback: 35 minutes of YouTube time brought but you tube app was then …" at bounding box center [454, 300] width 544 height 136
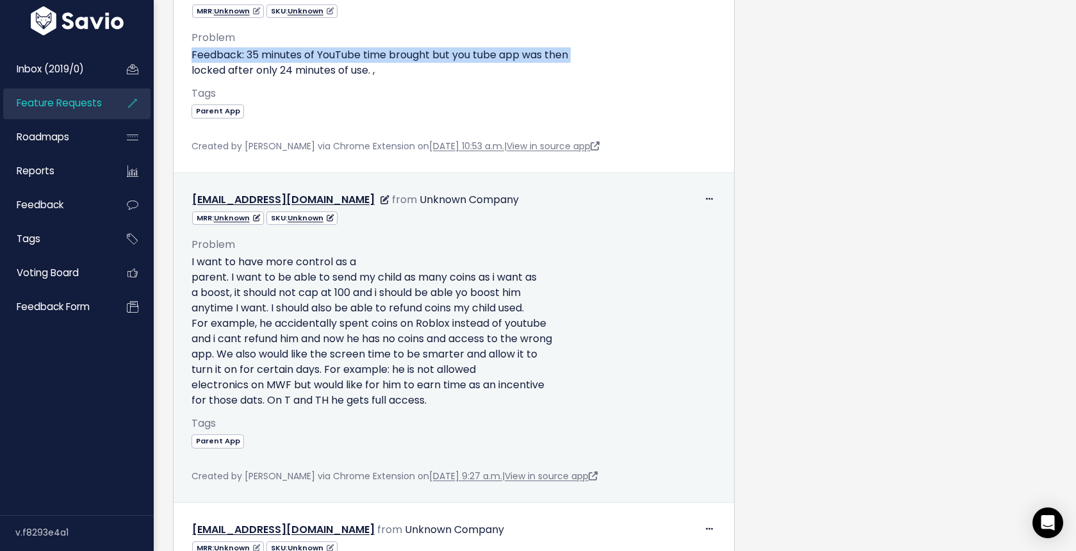
scroll to position [4547, 0]
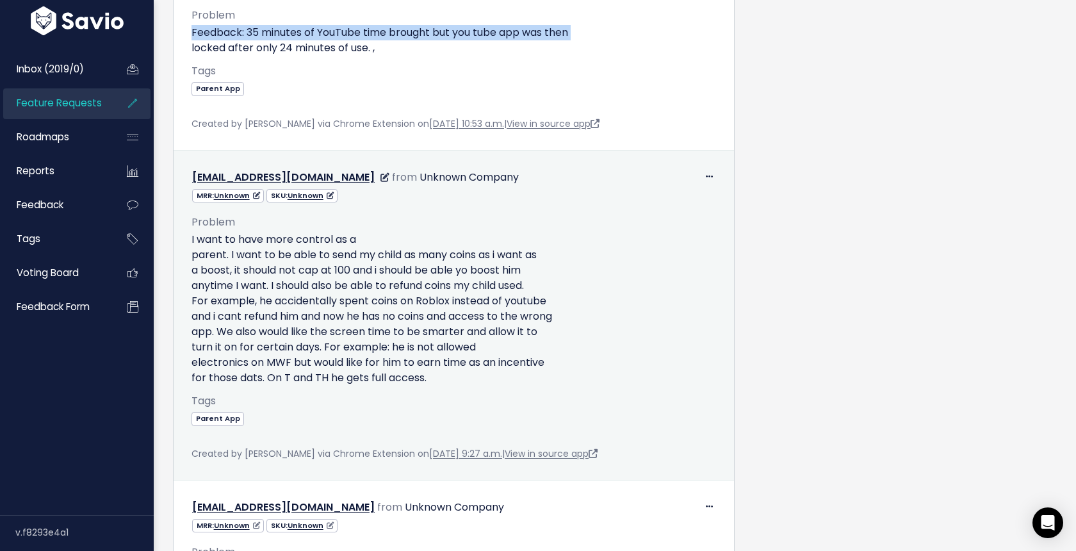
drag, startPoint x: 444, startPoint y: 354, endPoint x: 186, endPoint y: 210, distance: 295.6
click at [186, 210] on div "Problem I want to have more control as a parent. I want to be able to send my c…" at bounding box center [454, 332] width 544 height 259
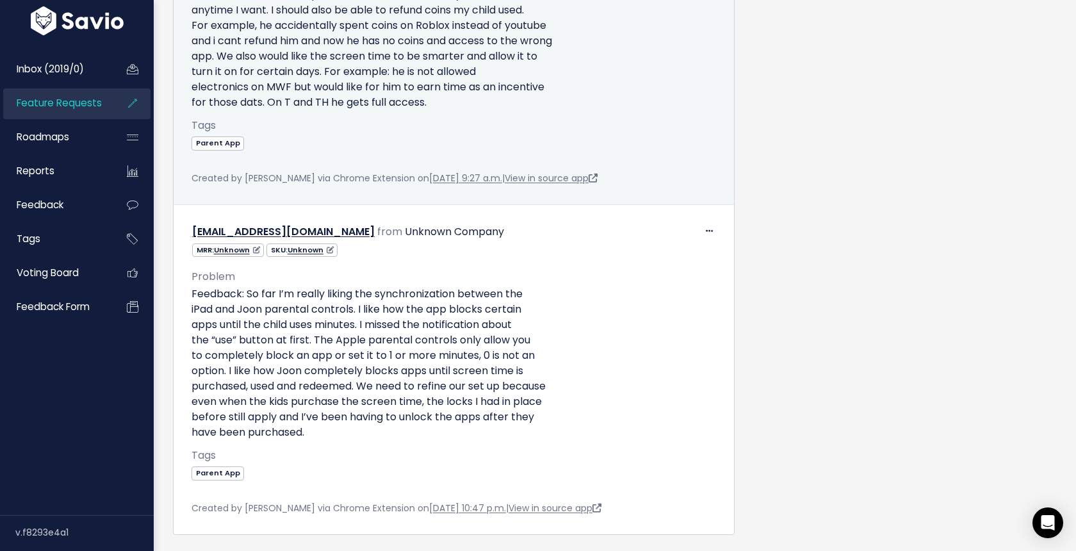
scroll to position [4831, 0]
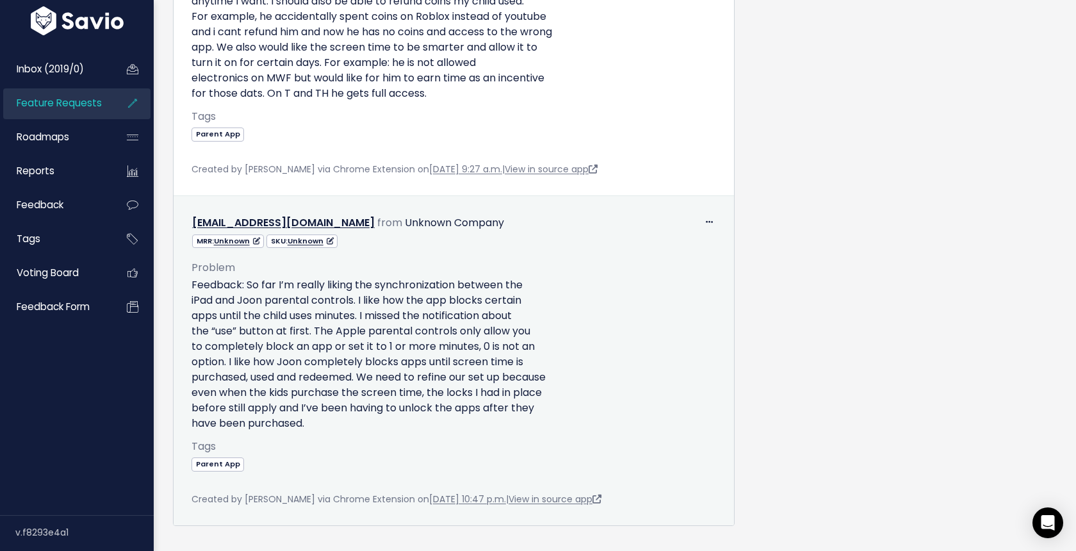
drag, startPoint x: 322, startPoint y: 389, endPoint x: 176, endPoint y: 257, distance: 196.8
click at [176, 257] on td "Edit Delete montebelliard@gmail.com from Unknown Company" at bounding box center [454, 359] width 560 height 329
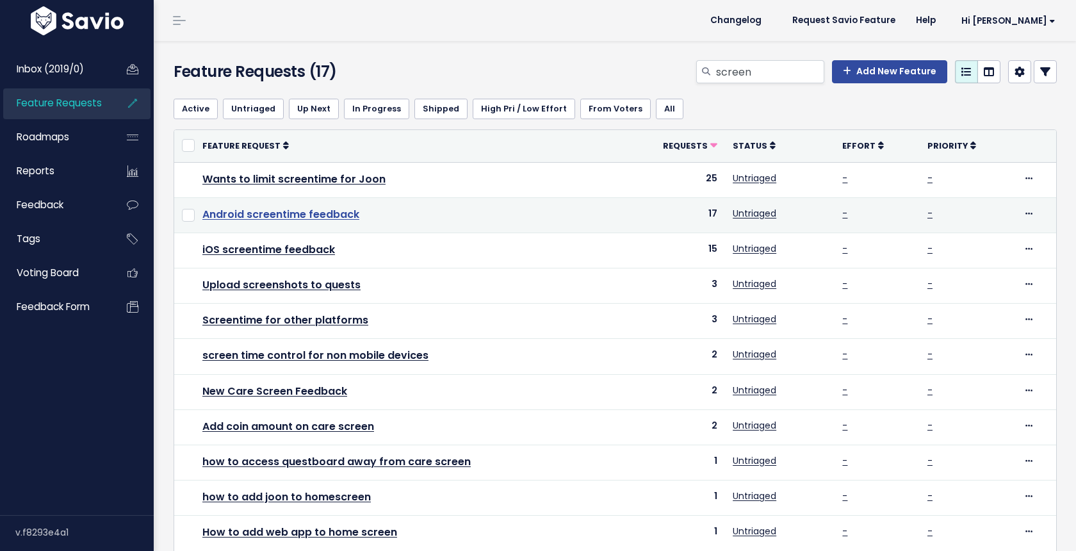
click at [317, 211] on link "Android screentime feedback" at bounding box center [280, 214] width 157 height 15
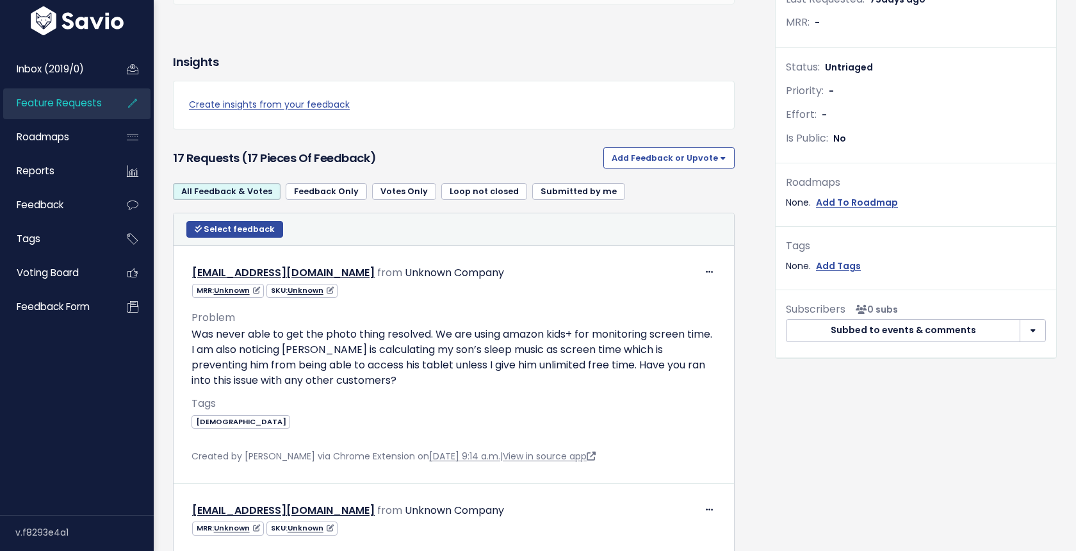
scroll to position [302, 0]
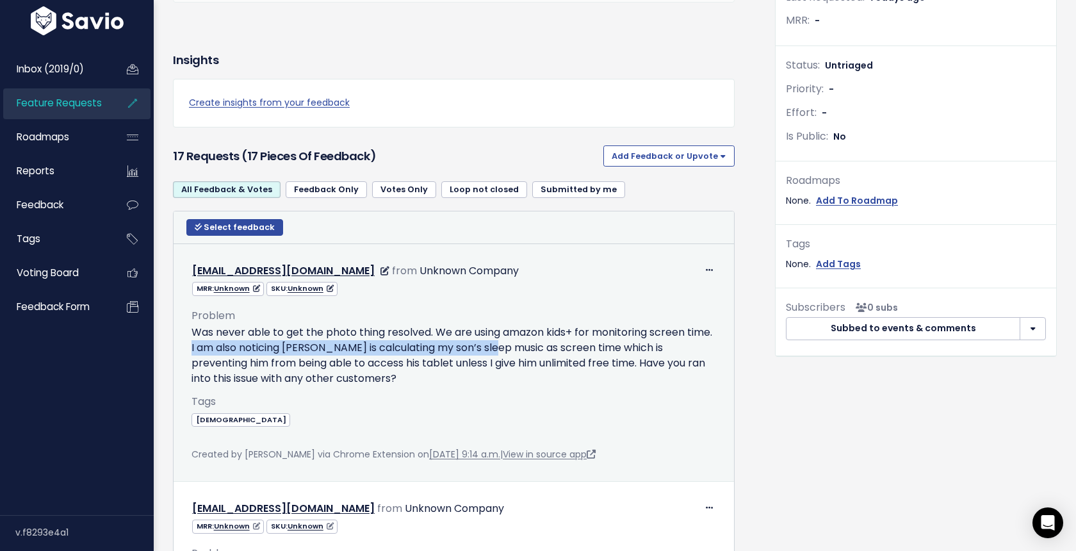
drag, startPoint x: 220, startPoint y: 346, endPoint x: 524, endPoint y: 344, distance: 304.8
click at [524, 344] on p "Was never able to get the photo thing resolved. We are using amazon kids+ for m…" at bounding box center [453, 355] width 524 height 61
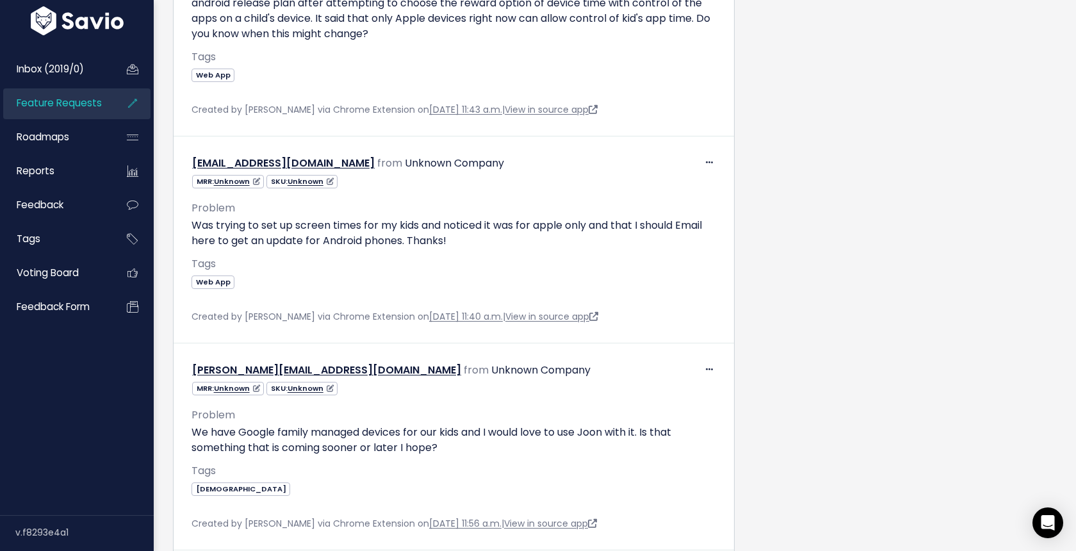
scroll to position [1079, 0]
